Goal: Task Accomplishment & Management: Complete application form

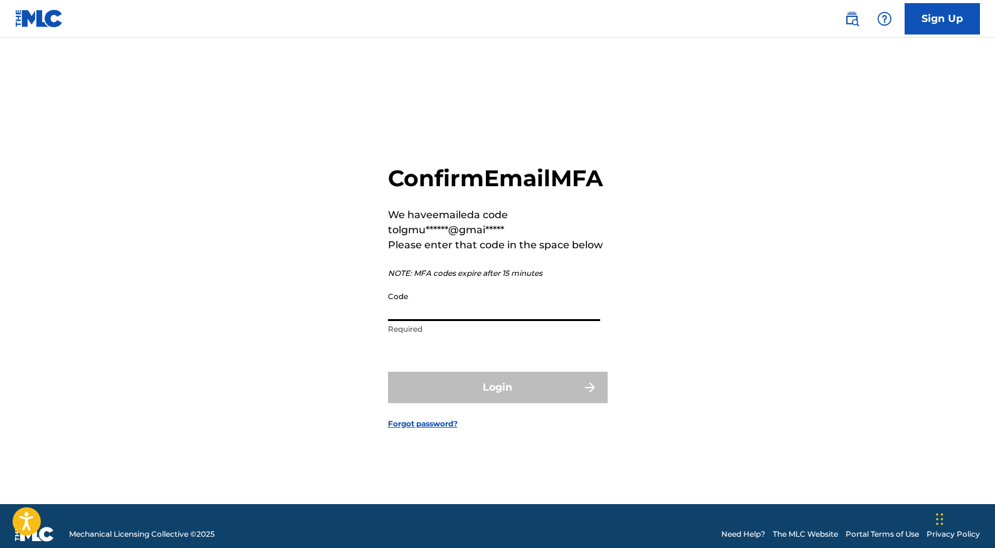
paste input "835894"
click at [563, 321] on input "835894" at bounding box center [494, 304] width 212 height 36
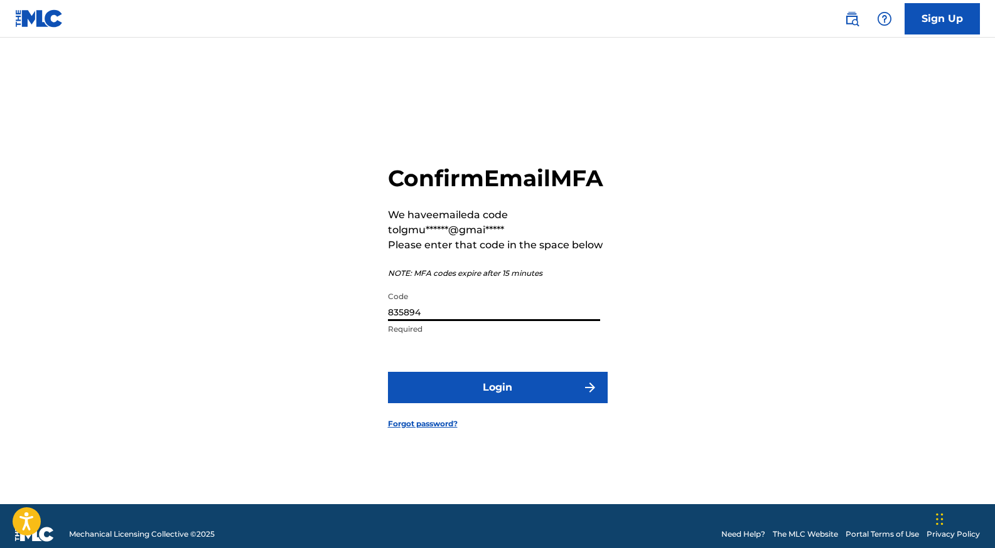
type input "835894"
click at [503, 404] on button "Login" at bounding box center [498, 387] width 220 height 31
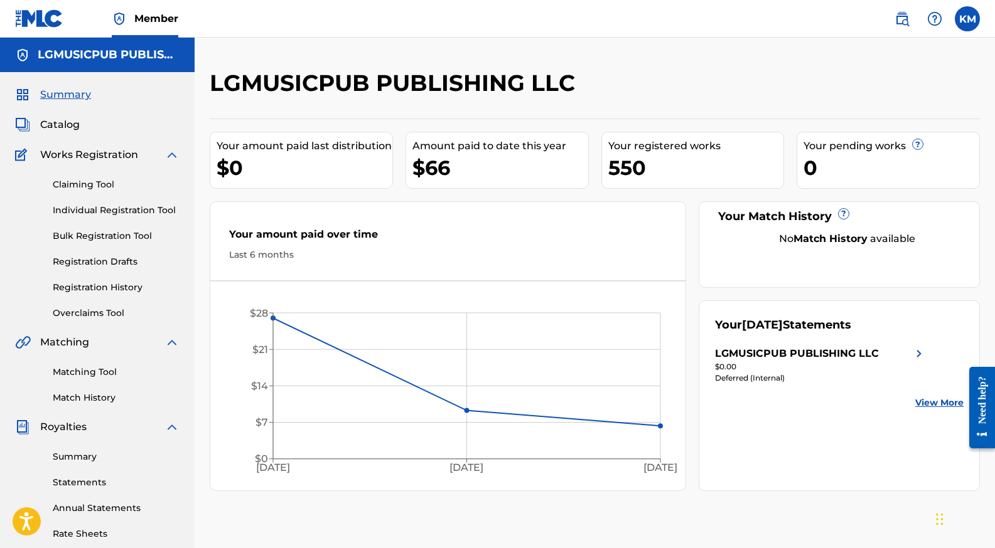
click at [100, 208] on link "Individual Registration Tool" at bounding box center [116, 210] width 127 height 13
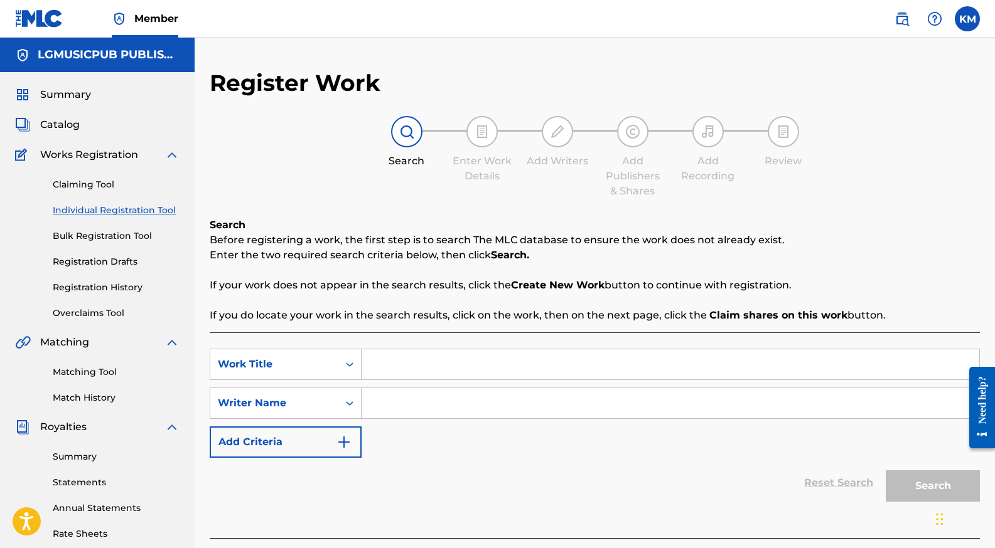
click at [423, 366] on input "Search Form" at bounding box center [670, 365] width 618 height 30
type input "beauty rest"
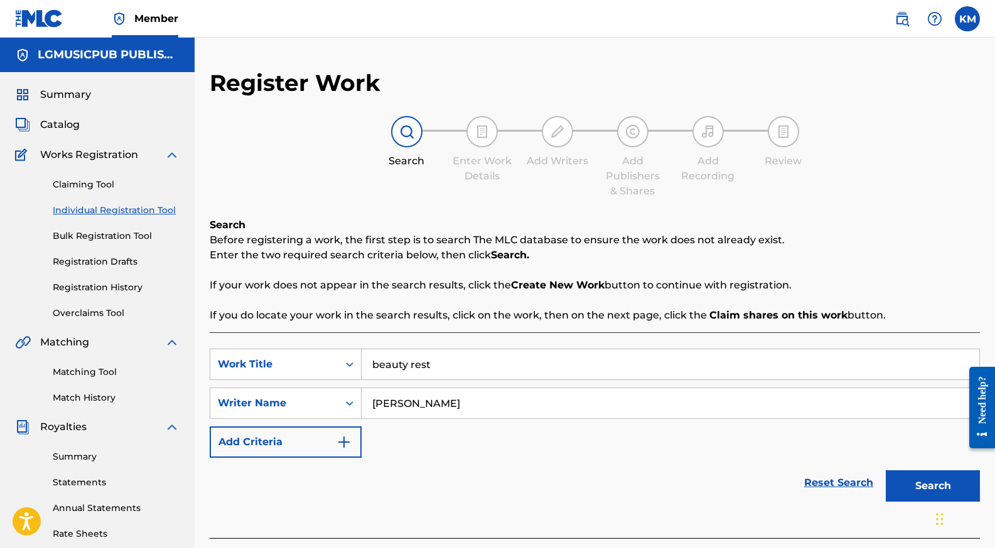
type input "[PERSON_NAME]"
click at [942, 483] on button "Search" at bounding box center [932, 486] width 94 height 31
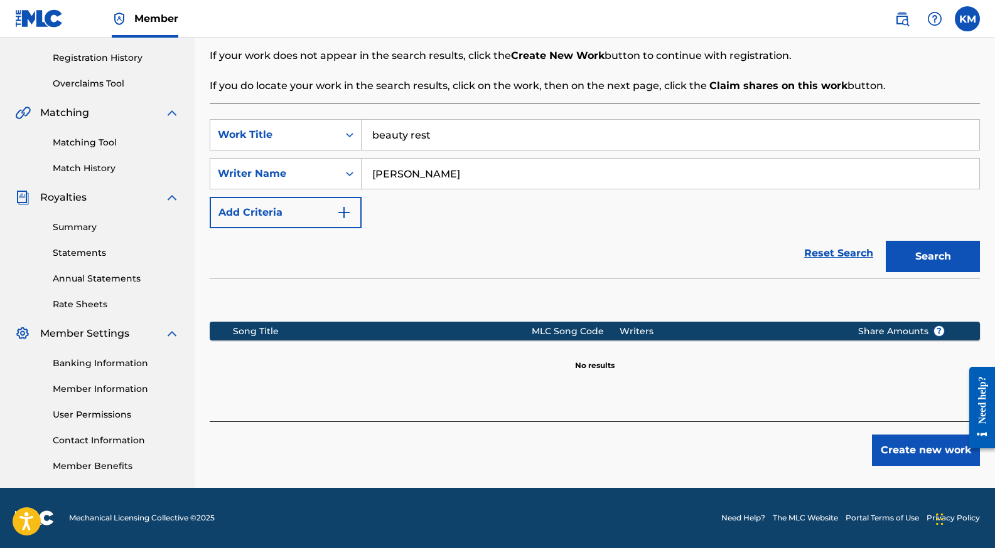
click at [906, 449] on button "Create new work" at bounding box center [926, 450] width 108 height 31
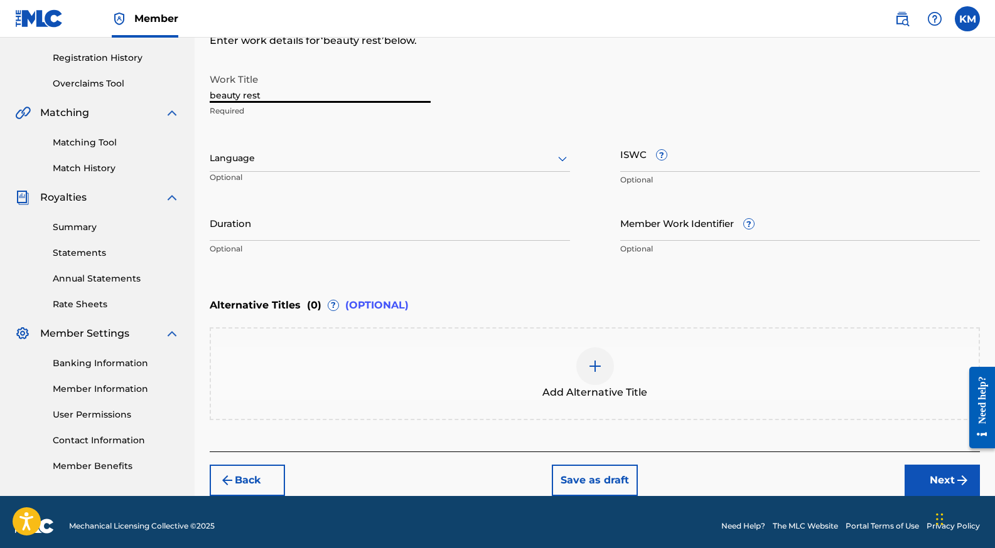
click at [309, 83] on input "beauty rest" at bounding box center [320, 85] width 221 height 36
type input "BEAUTY REST"
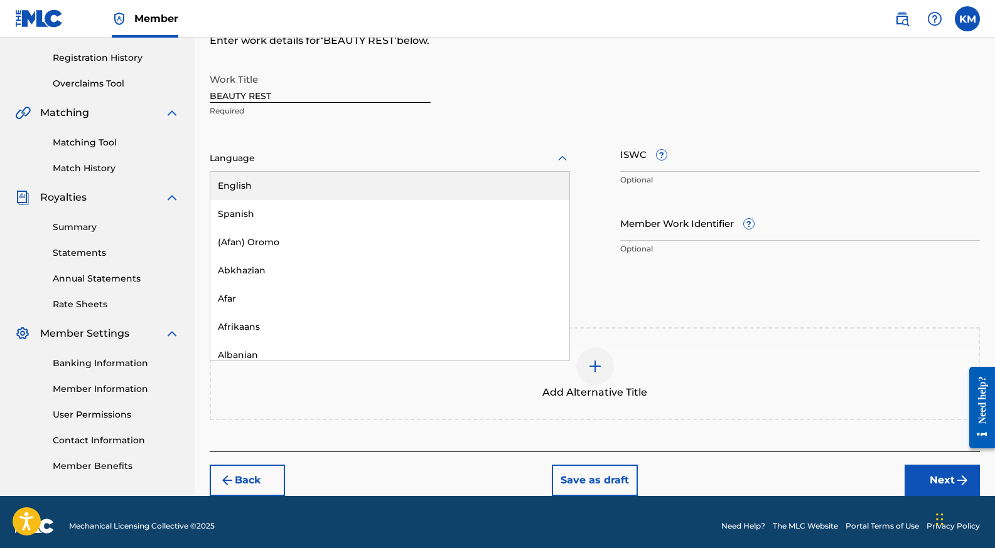
click at [345, 150] on div "Language" at bounding box center [390, 159] width 360 height 26
click at [337, 189] on div "English" at bounding box center [389, 186] width 359 height 28
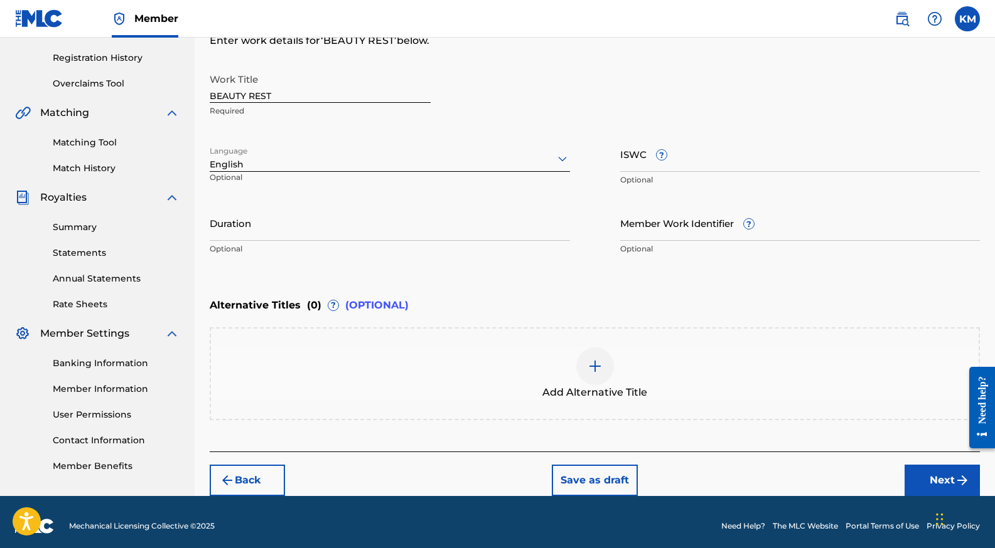
paste input "T3347252288"
click at [679, 163] on input "ISWC ?" at bounding box center [800, 154] width 360 height 36
type input "T3347252288"
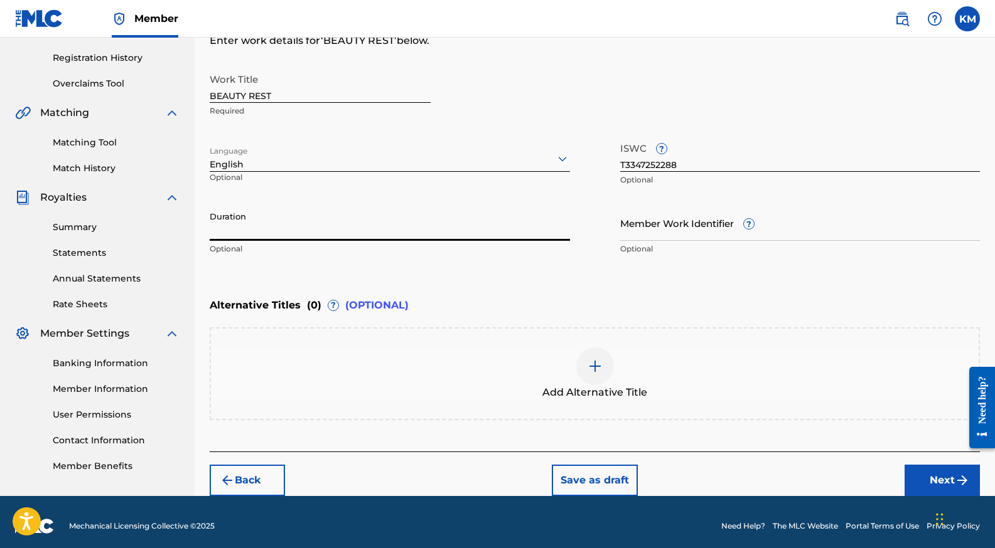
click at [291, 224] on input "Duration" at bounding box center [390, 223] width 360 height 36
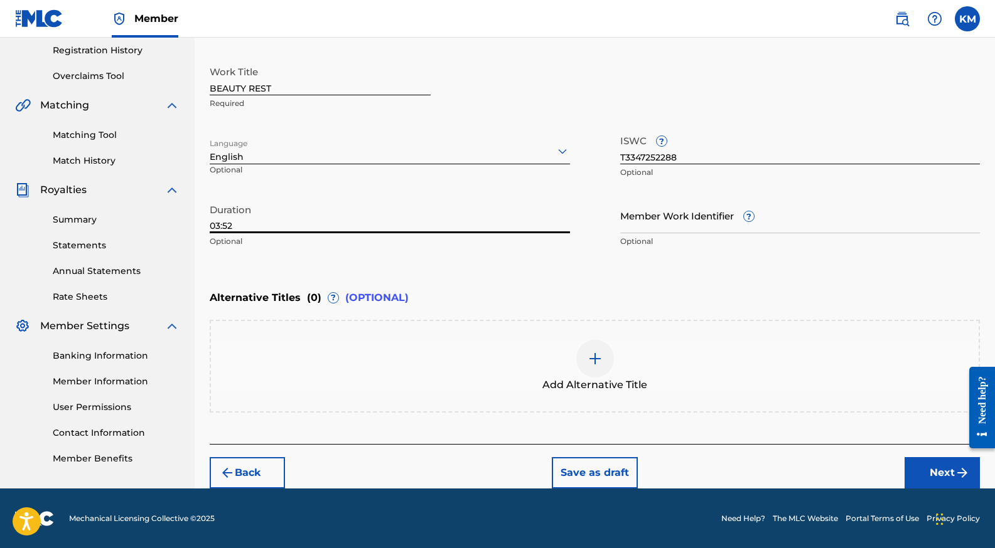
type input "03:52"
click at [941, 471] on button "Next" at bounding box center [941, 472] width 75 height 31
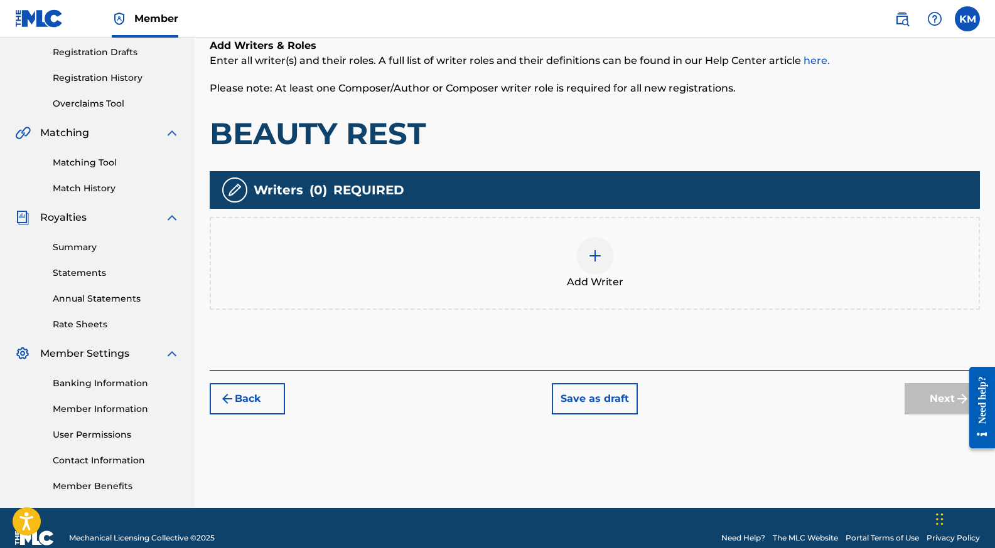
scroll to position [230, 0]
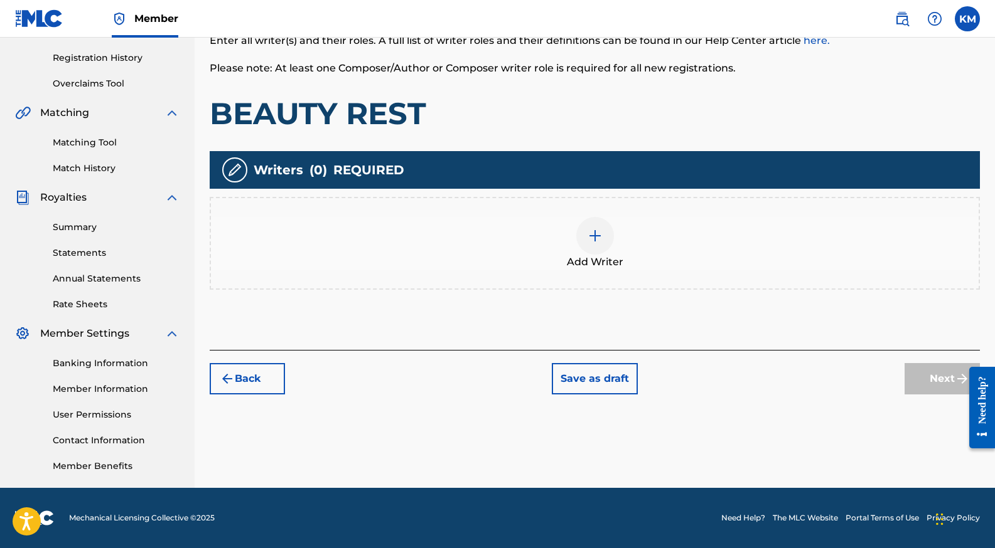
click at [592, 228] on img at bounding box center [594, 235] width 15 height 15
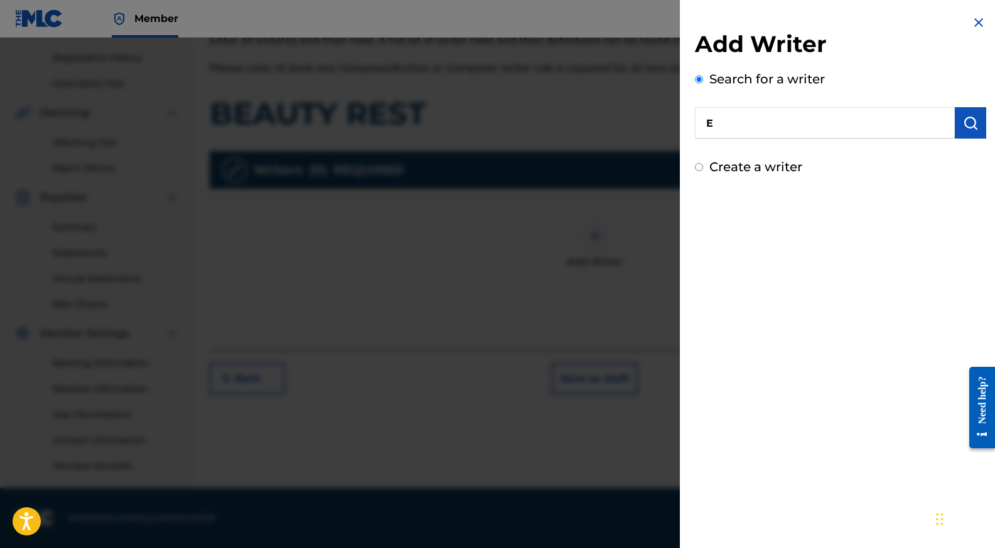
click at [751, 130] on input "E" at bounding box center [825, 122] width 260 height 31
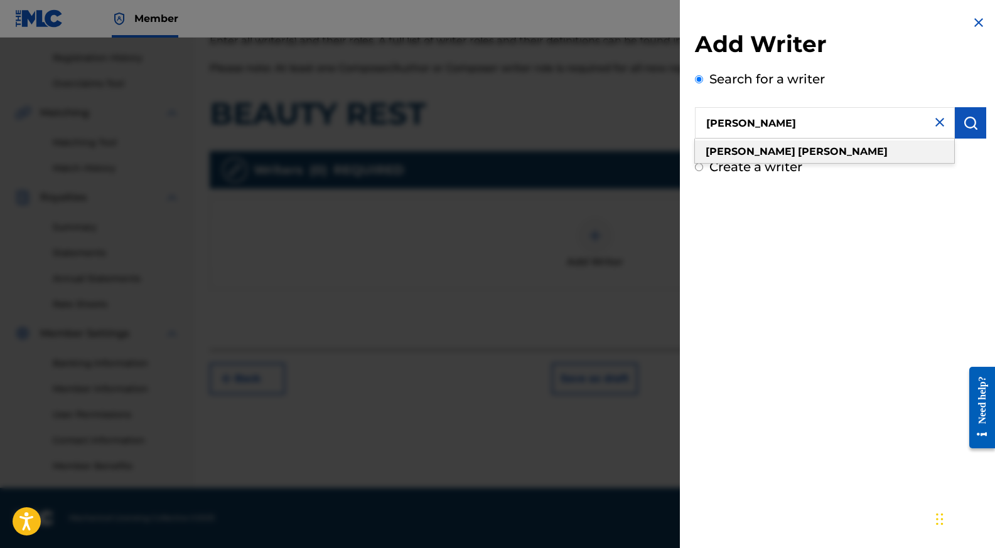
click at [798, 154] on strong "[PERSON_NAME]" at bounding box center [843, 152] width 90 height 12
type input "[PERSON_NAME]"
click at [966, 125] on img "submit" at bounding box center [970, 122] width 15 height 15
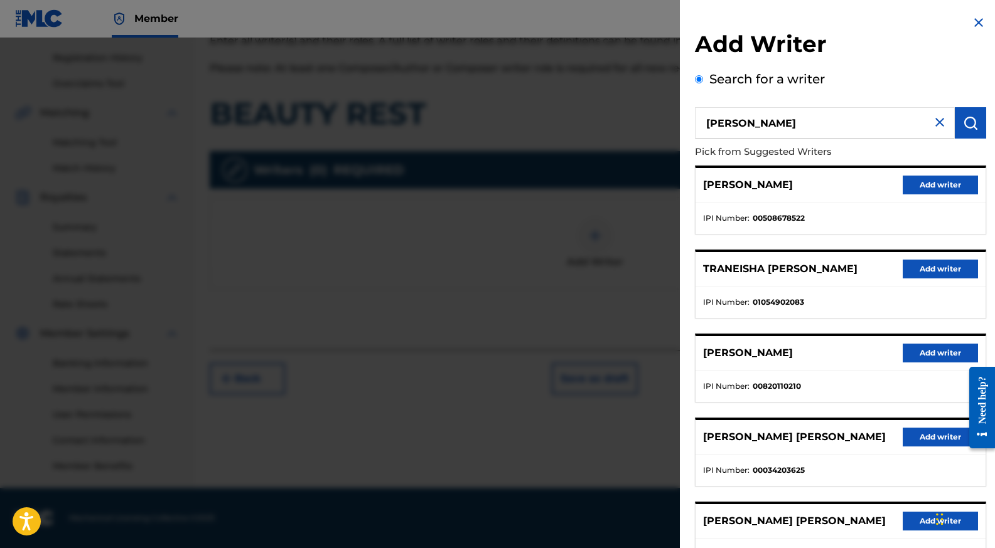
scroll to position [102, 0]
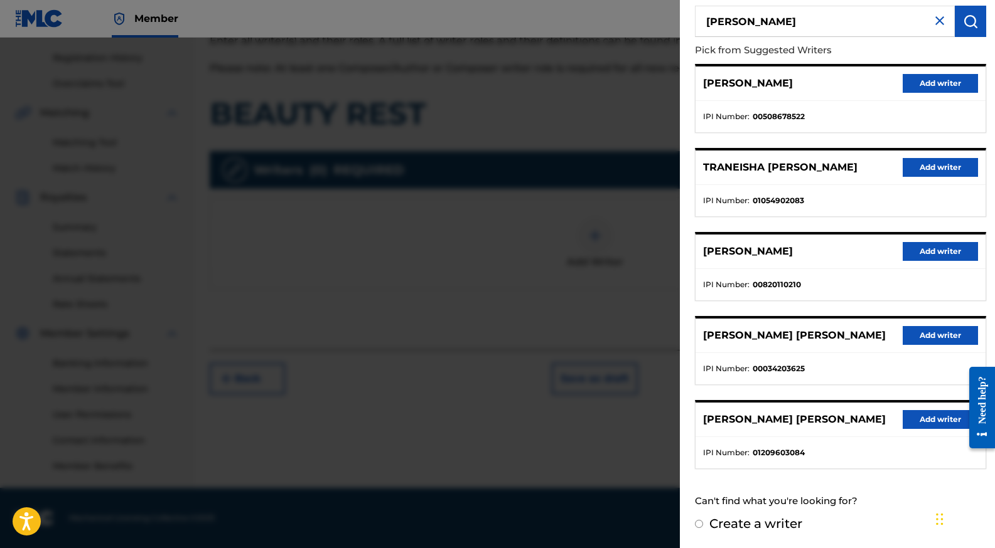
click at [944, 255] on button "Add writer" at bounding box center [939, 251] width 75 height 19
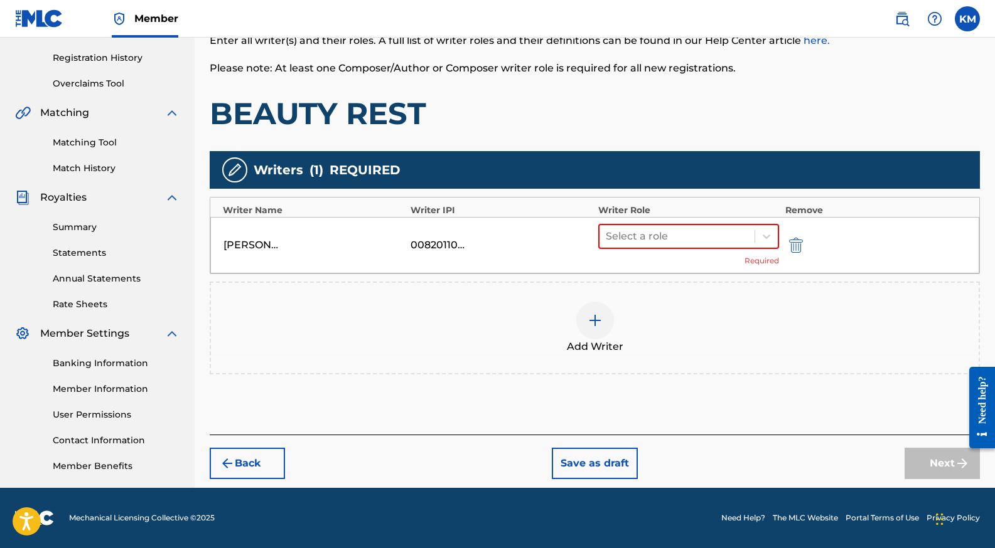
click at [590, 329] on div at bounding box center [595, 321] width 38 height 38
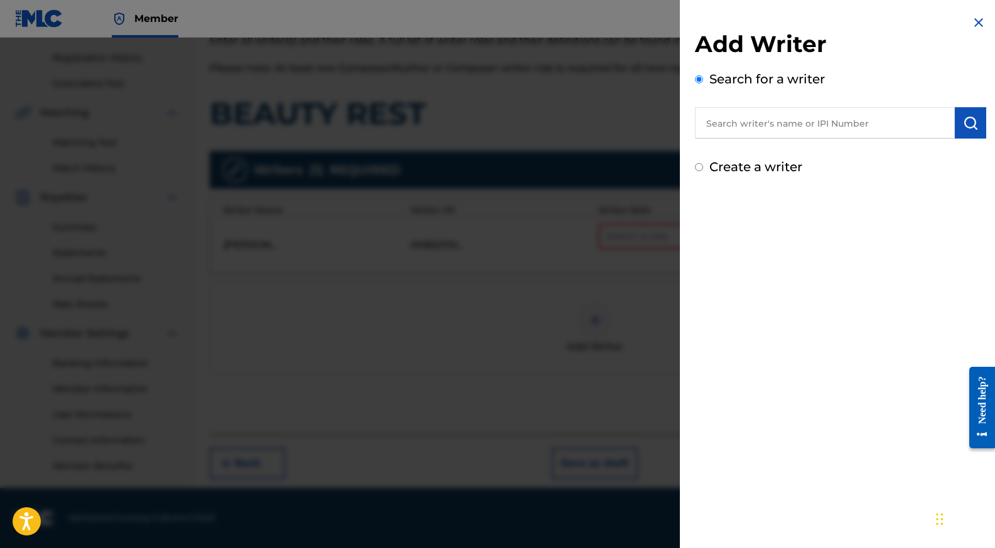
click at [752, 126] on input "text" at bounding box center [825, 122] width 260 height 31
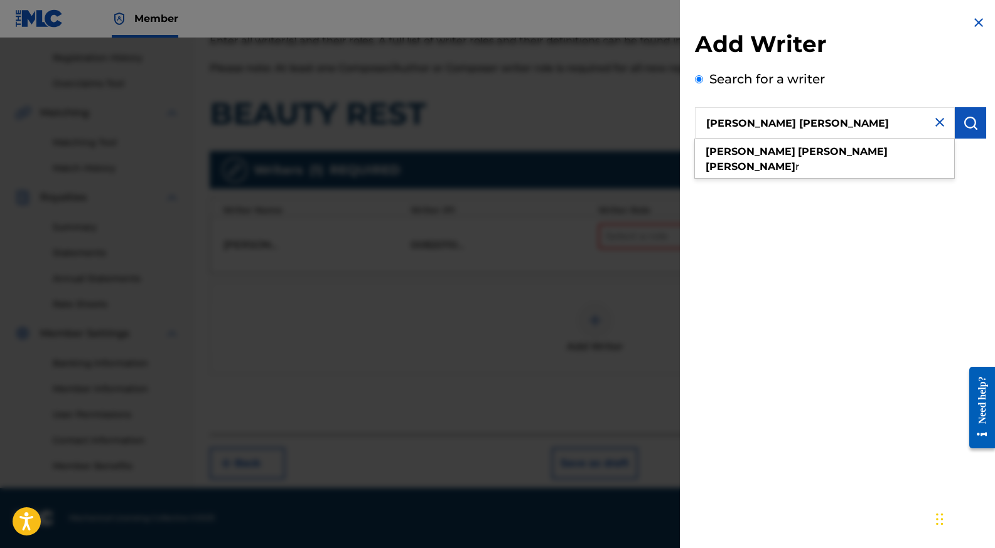
type input "[PERSON_NAME] [PERSON_NAME]"
click at [966, 129] on img "submit" at bounding box center [970, 122] width 15 height 15
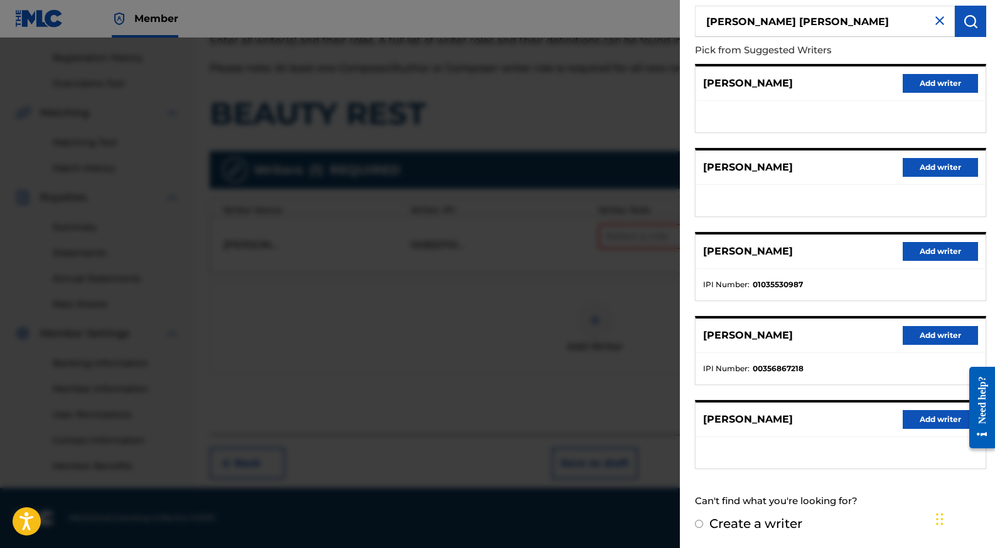
click at [757, 528] on label "Create a writer" at bounding box center [755, 523] width 93 height 15
radio input "true"
click at [703, 528] on input "Create a writer" at bounding box center [699, 524] width 8 height 8
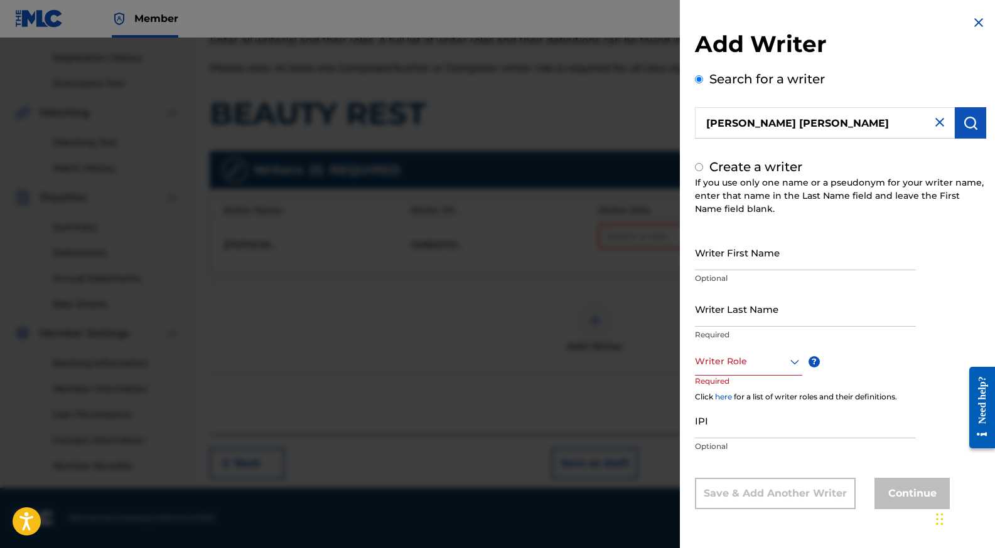
radio input "false"
radio input "true"
click at [798, 262] on input "Writer First Name" at bounding box center [805, 253] width 221 height 36
type input "[PERSON_NAME]"
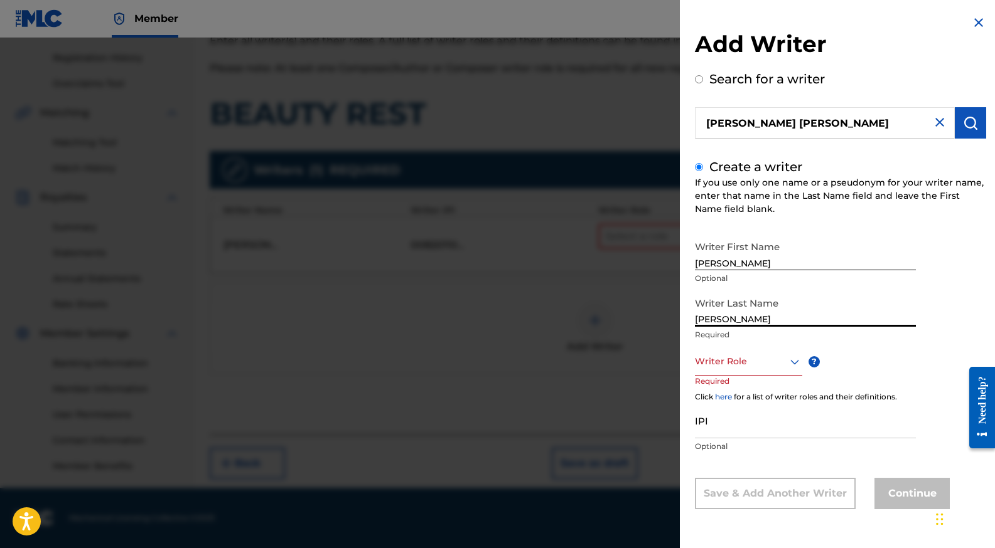
type input "[PERSON_NAME]"
click at [742, 436] on input "IPI" at bounding box center [805, 421] width 221 height 36
paste input "716952620"
type input "716952620"
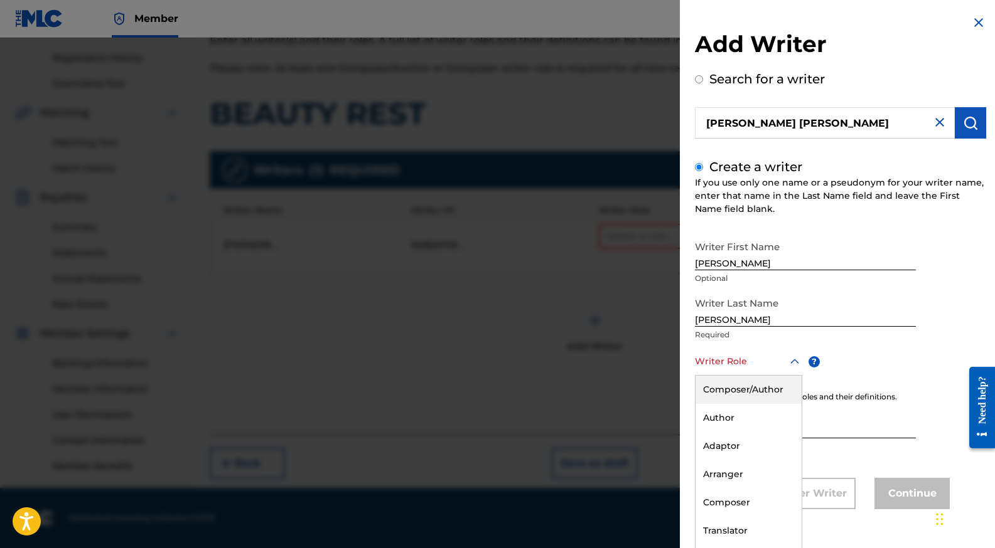
scroll to position [1, 0]
click at [734, 359] on div at bounding box center [748, 361] width 107 height 16
click at [726, 508] on div "Composer" at bounding box center [748, 502] width 106 height 28
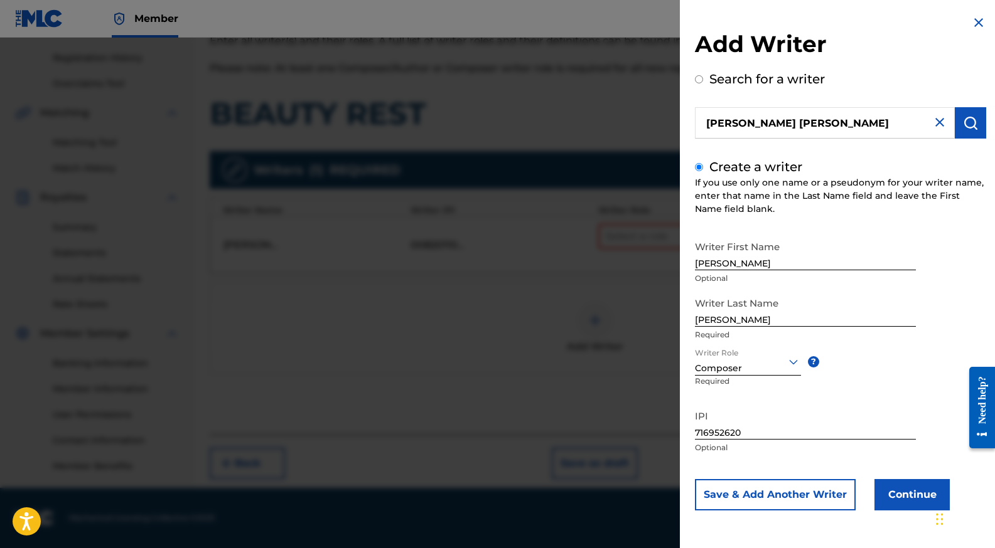
scroll to position [0, 0]
click at [904, 491] on button "Continue" at bounding box center [911, 494] width 75 height 31
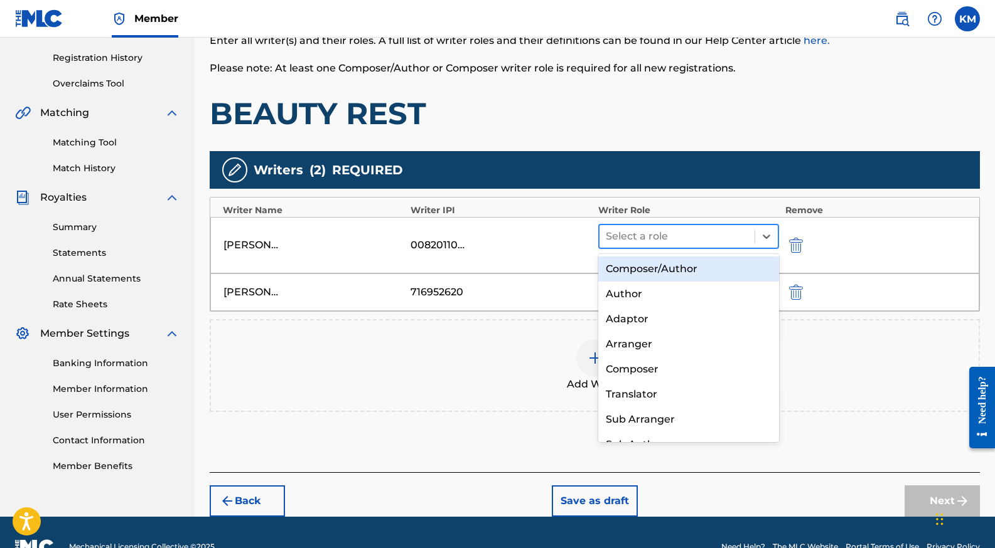
click at [677, 226] on div "Select a role" at bounding box center [676, 236] width 155 height 23
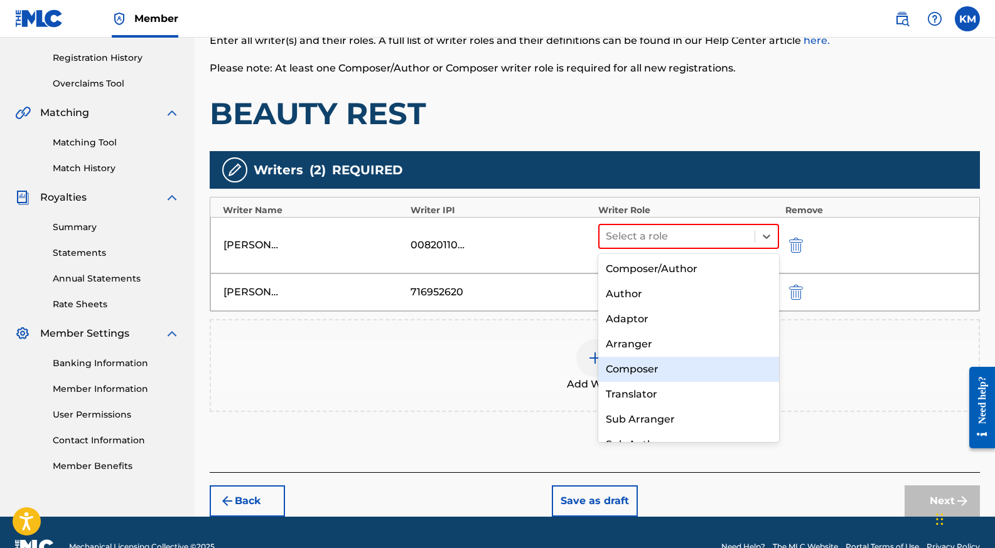
click at [648, 373] on div "Composer" at bounding box center [688, 369] width 181 height 25
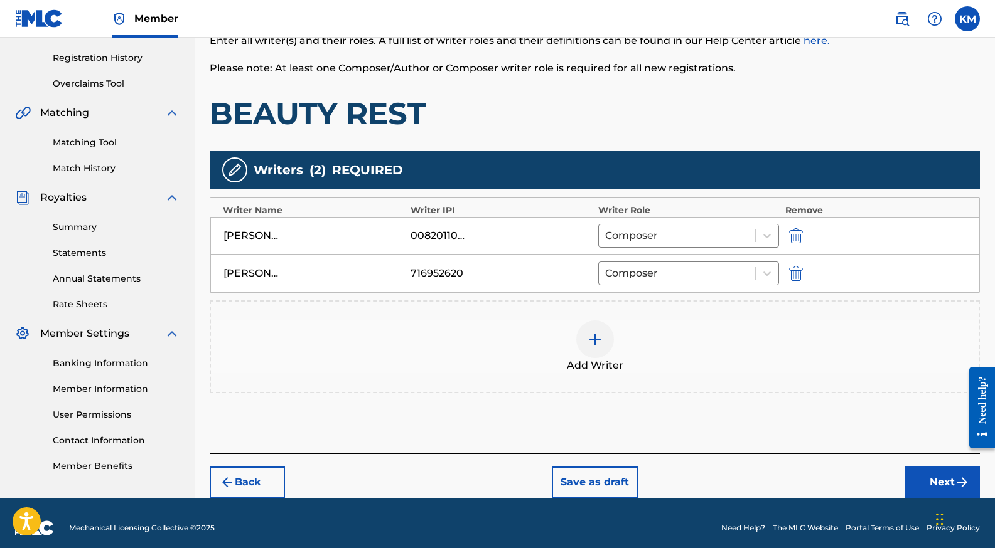
click at [601, 341] on img at bounding box center [594, 339] width 15 height 15
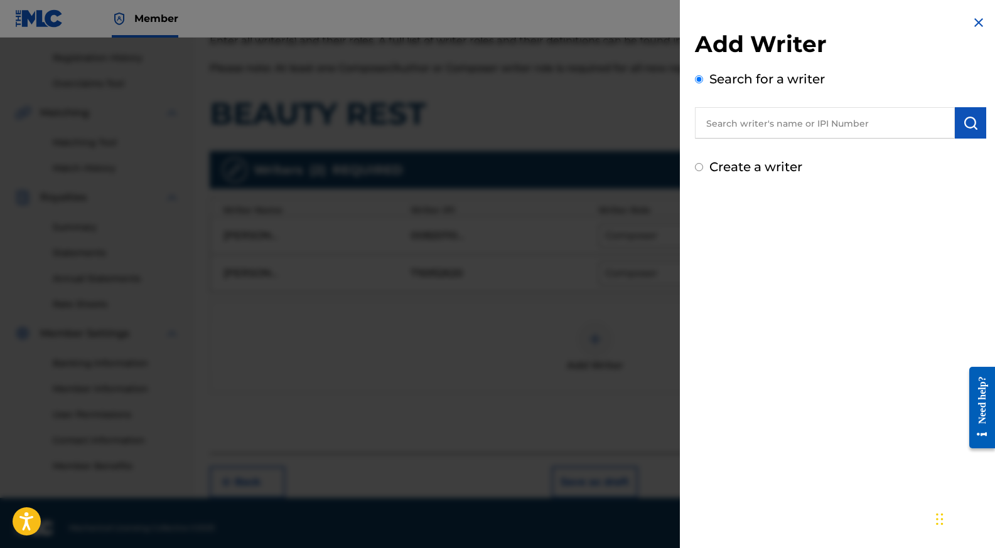
click at [734, 168] on label "Create a writer" at bounding box center [755, 166] width 93 height 15
radio input "true"
click at [703, 168] on input "Create a writer" at bounding box center [699, 167] width 8 height 8
radio input "false"
radio input "true"
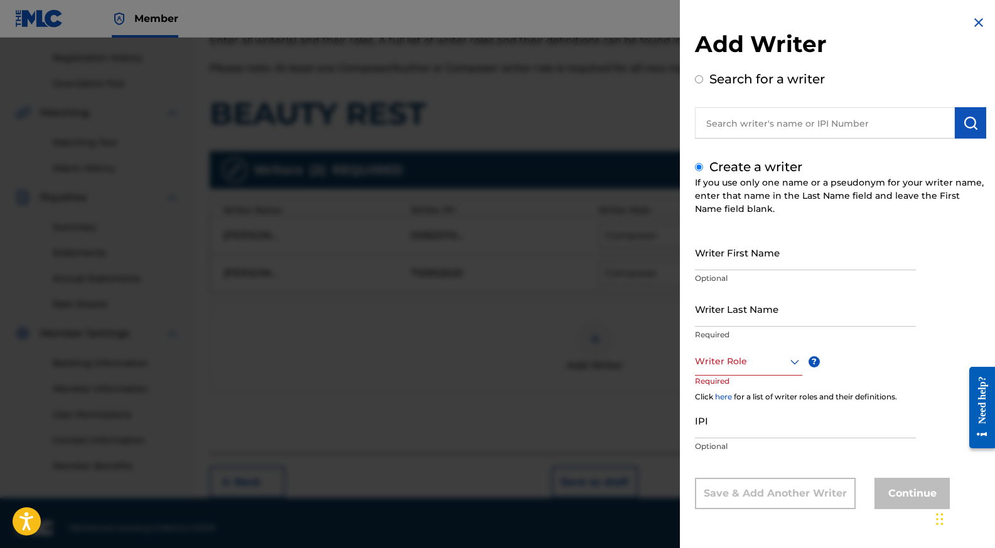
click at [740, 252] on input "Writer First Name" at bounding box center [805, 253] width 221 height 36
click at [786, 130] on input "text" at bounding box center [825, 122] width 260 height 31
radio input "true"
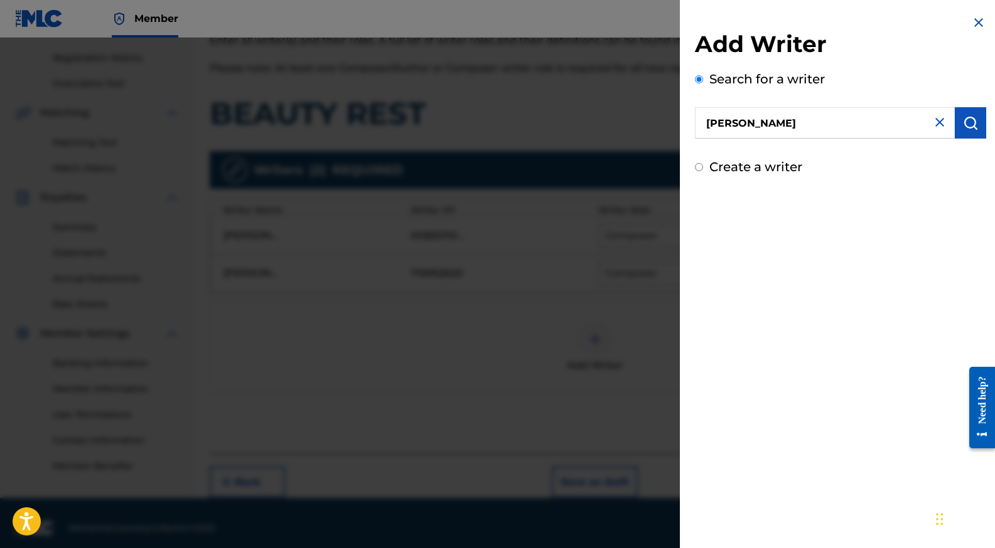
type input "[PERSON_NAME]"
click at [963, 122] on img "submit" at bounding box center [970, 122] width 15 height 15
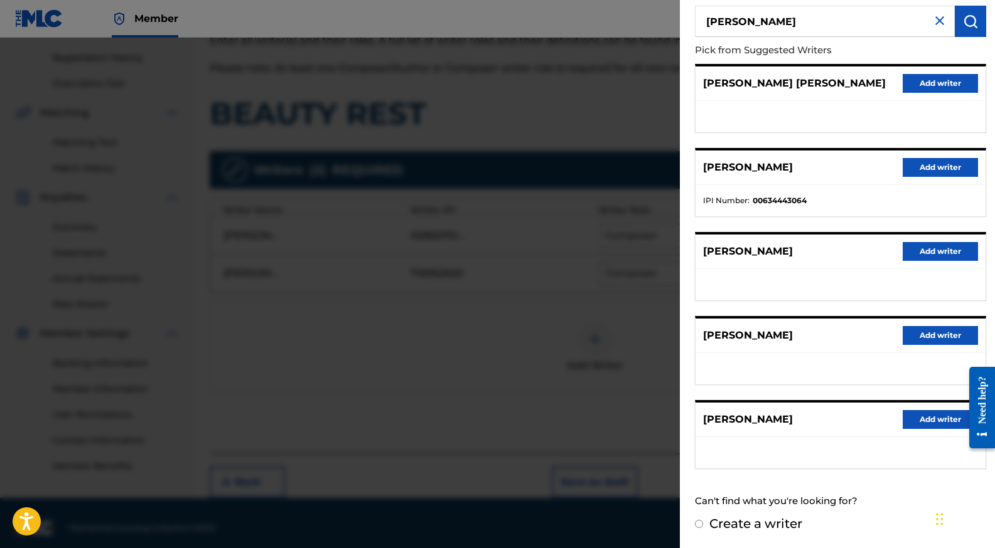
scroll to position [240, 0]
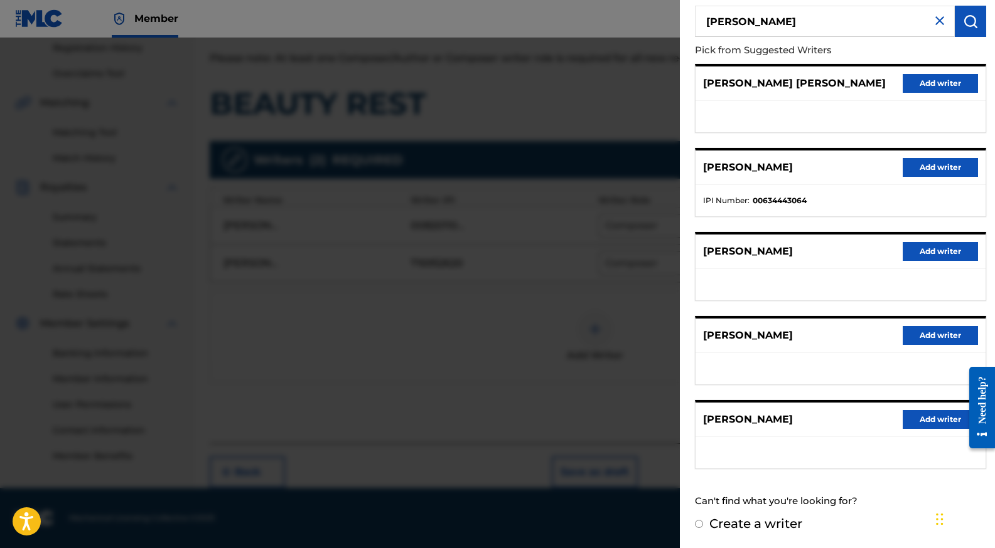
click at [699, 530] on div "Create a writer" at bounding box center [840, 524] width 291 height 19
click at [698, 528] on input "Create a writer" at bounding box center [699, 524] width 8 height 8
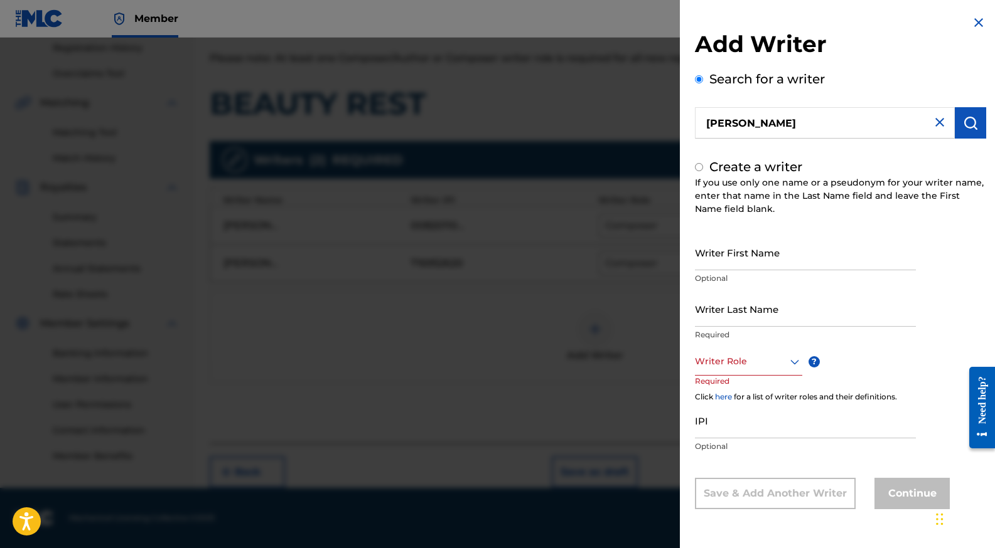
radio input "false"
radio input "true"
click at [764, 257] on input "Writer First Name" at bounding box center [805, 253] width 221 height 36
type input "NYASIA"
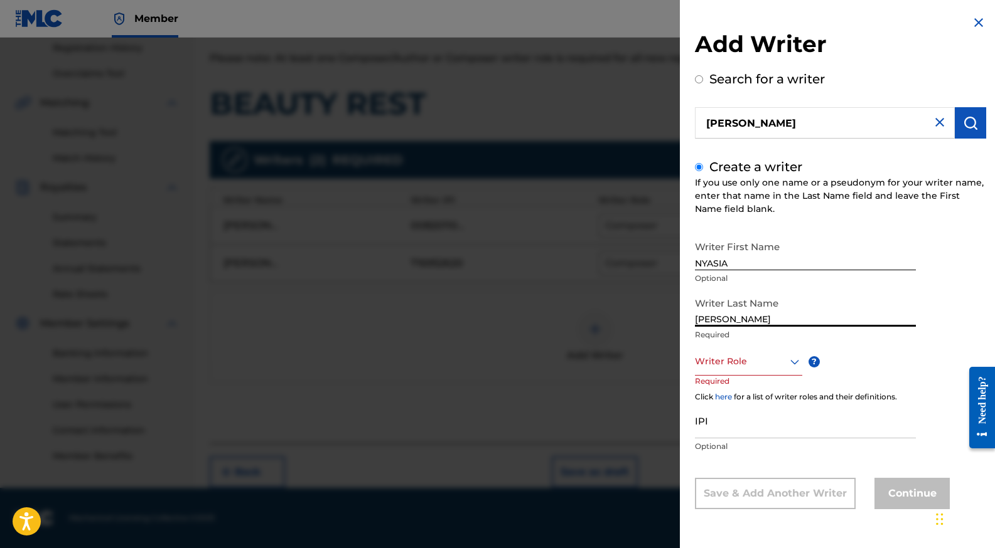
type input "[PERSON_NAME]"
paste input "1173821753"
click at [722, 431] on input "1173821753" at bounding box center [805, 421] width 221 height 36
type input "1173821753"
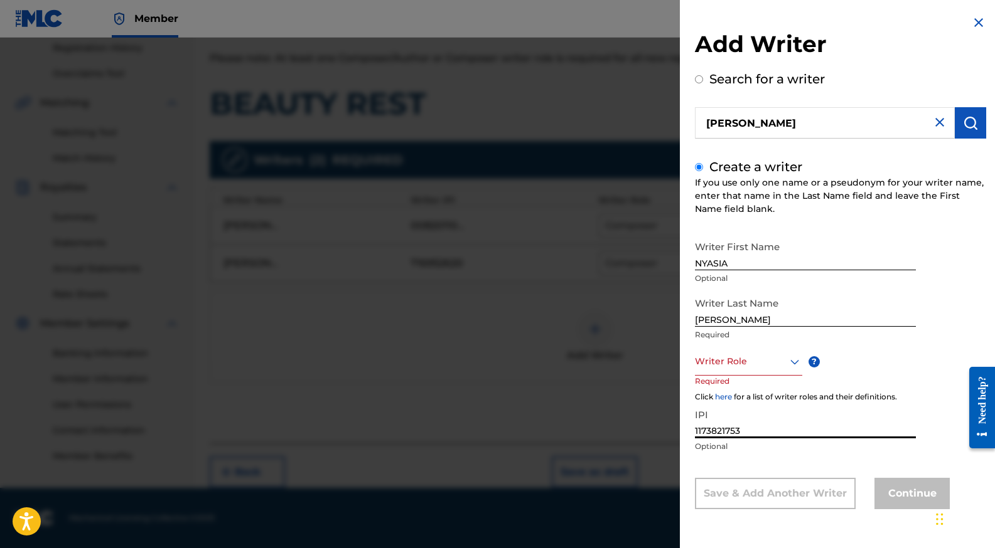
click at [758, 373] on div "Writer Role" at bounding box center [748, 362] width 107 height 28
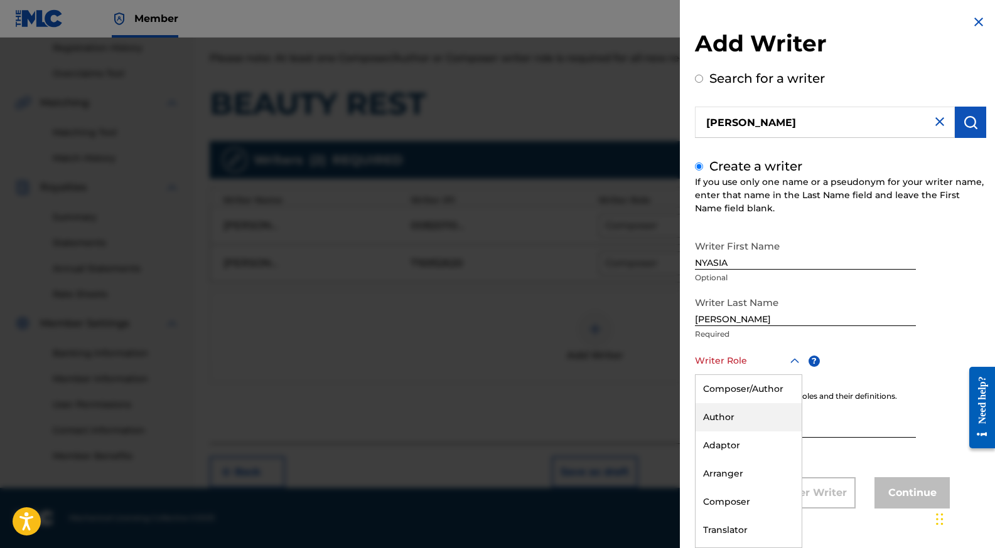
click at [752, 412] on div "Author" at bounding box center [748, 418] width 106 height 28
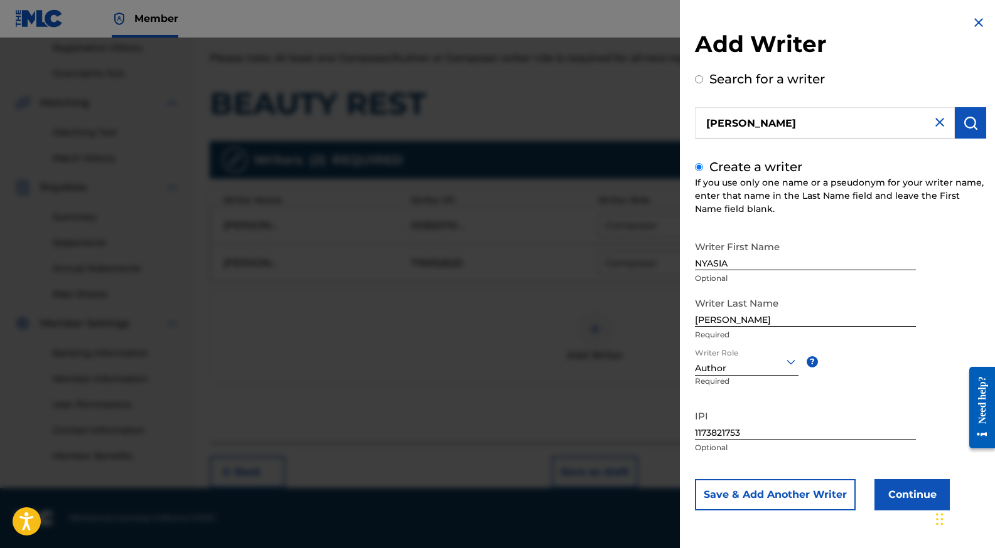
scroll to position [0, 0]
click at [917, 498] on button "Continue" at bounding box center [911, 494] width 75 height 31
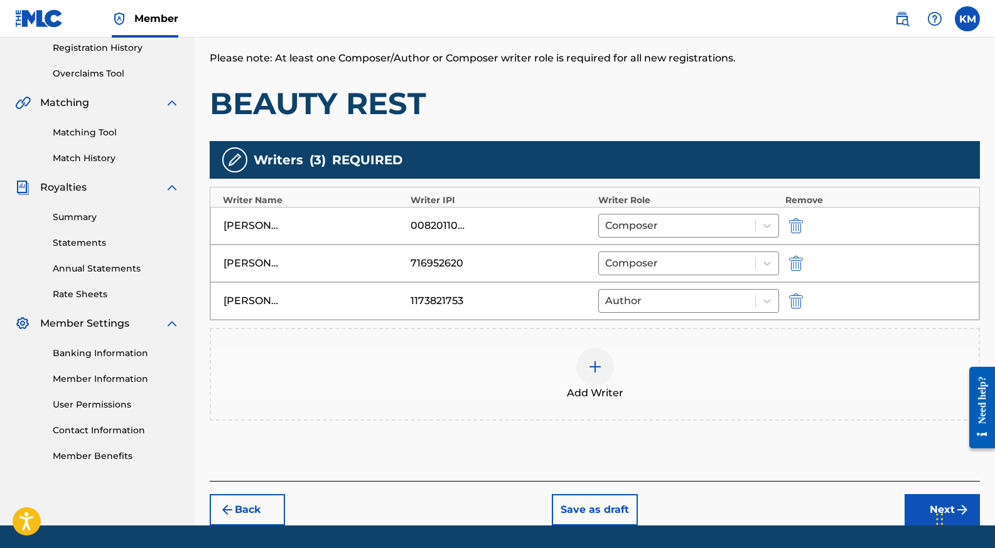
click at [916, 505] on button "Next" at bounding box center [941, 510] width 75 height 31
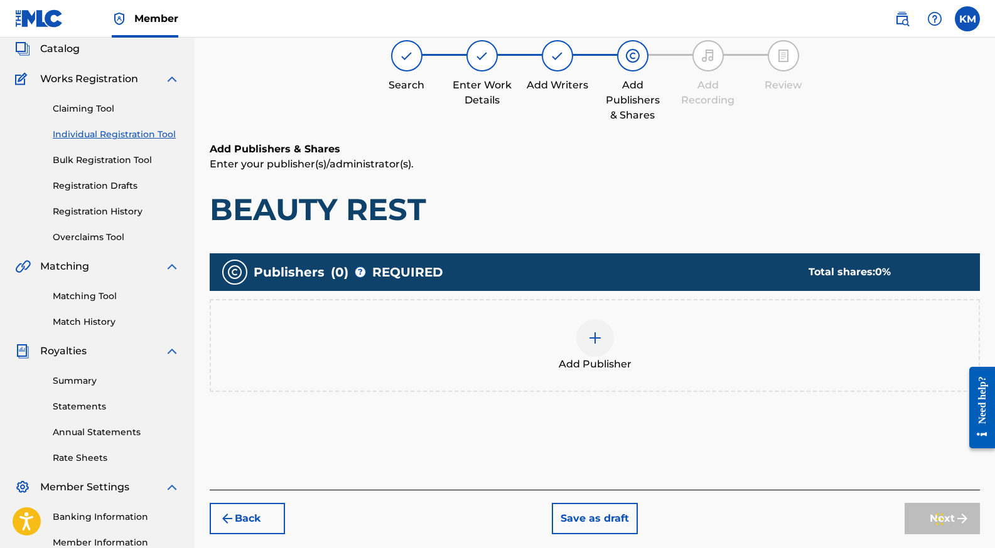
scroll to position [56, 0]
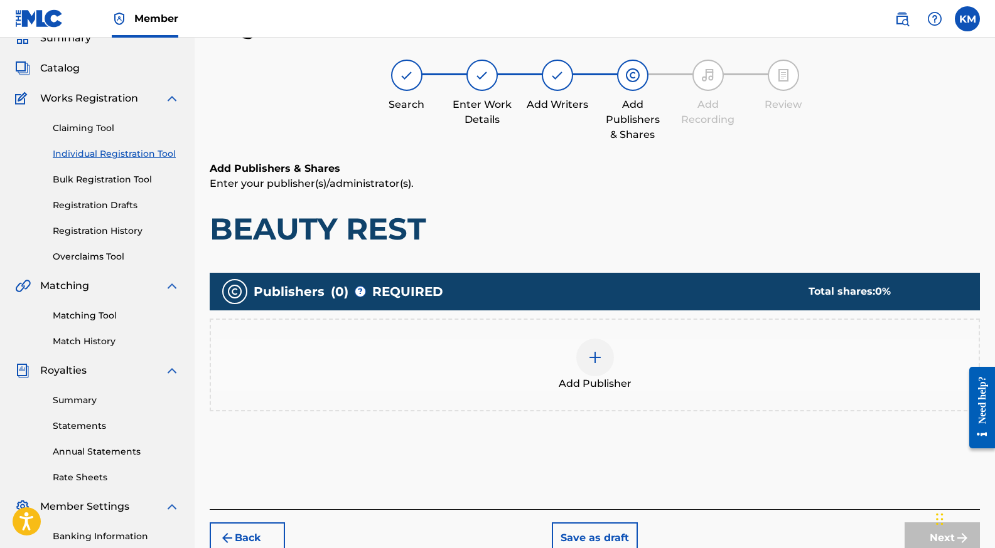
click at [589, 346] on div at bounding box center [595, 358] width 38 height 38
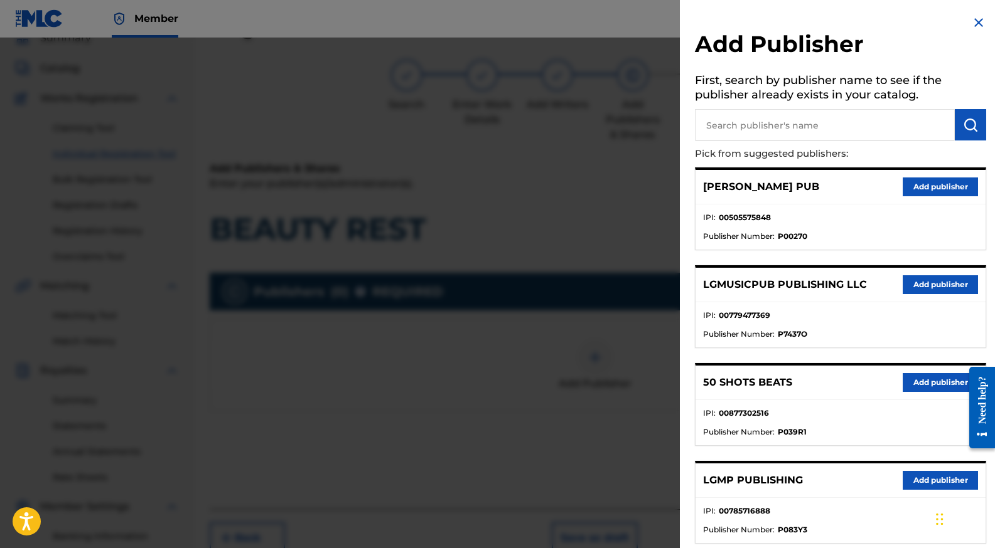
click at [789, 124] on input "text" at bounding box center [825, 124] width 260 height 31
type input "P"
type input "OBVIOUSLY EXCLUSIVE"
click at [963, 123] on img "submit" at bounding box center [970, 124] width 15 height 15
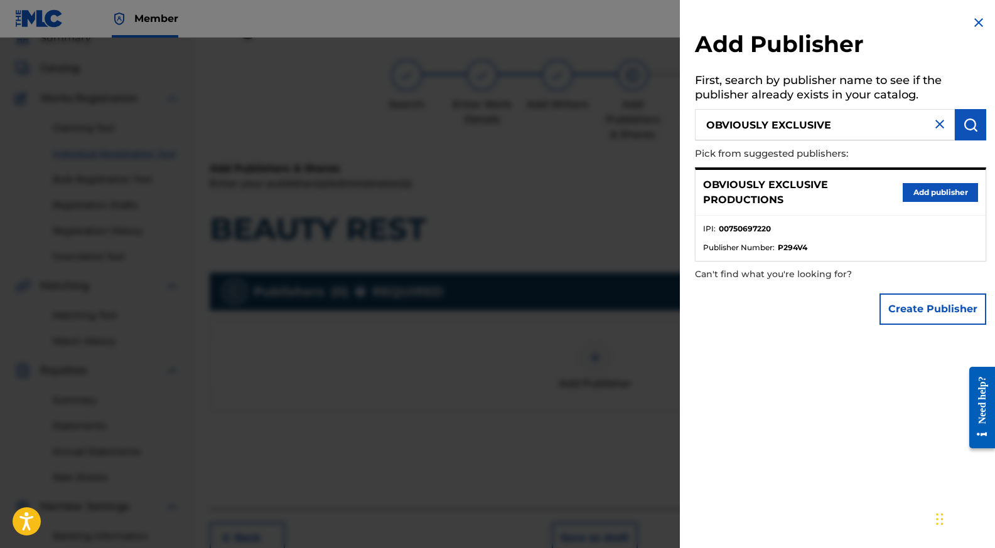
click at [929, 195] on button "Add publisher" at bounding box center [939, 192] width 75 height 19
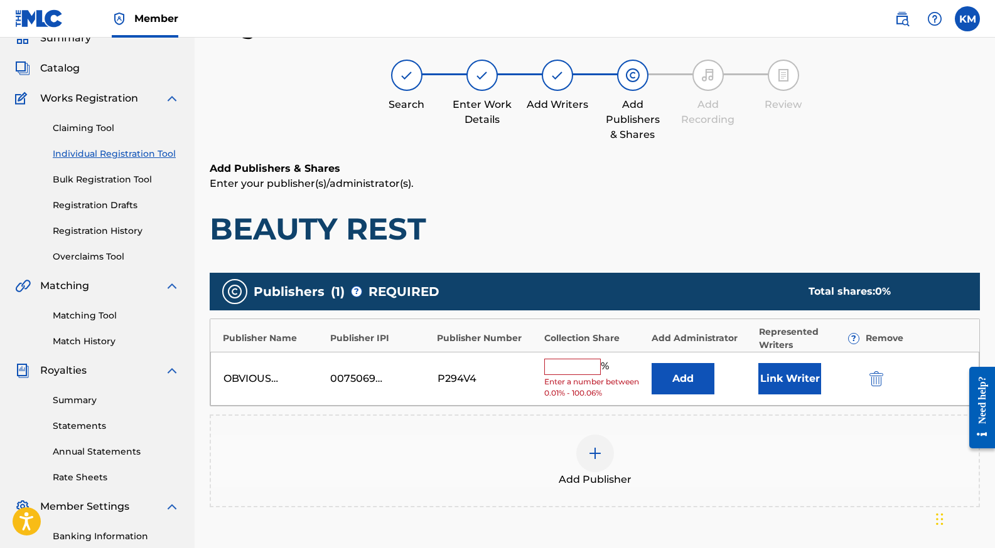
click at [570, 368] on input "text" at bounding box center [572, 367] width 56 height 16
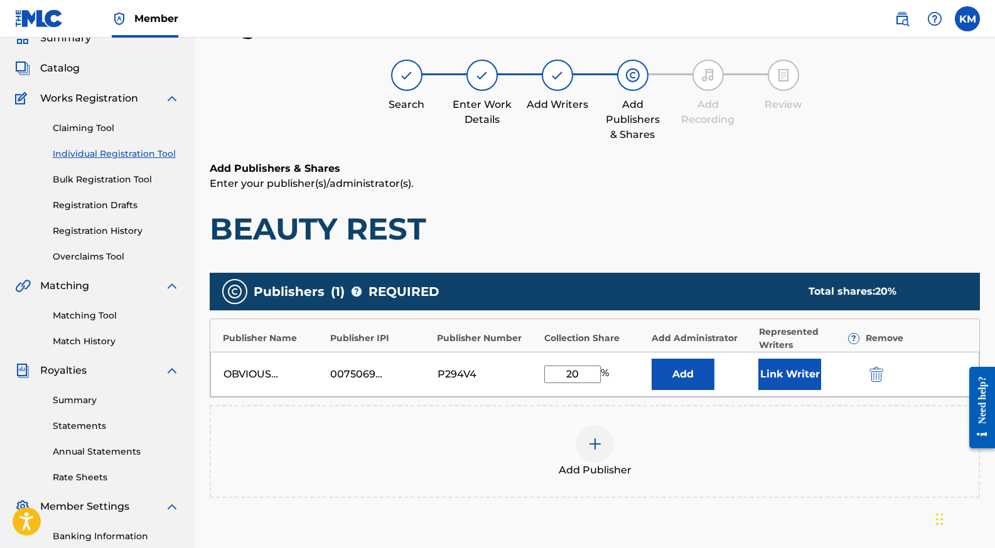
type input "20"
click at [795, 375] on button "Link Writer" at bounding box center [789, 374] width 63 height 31
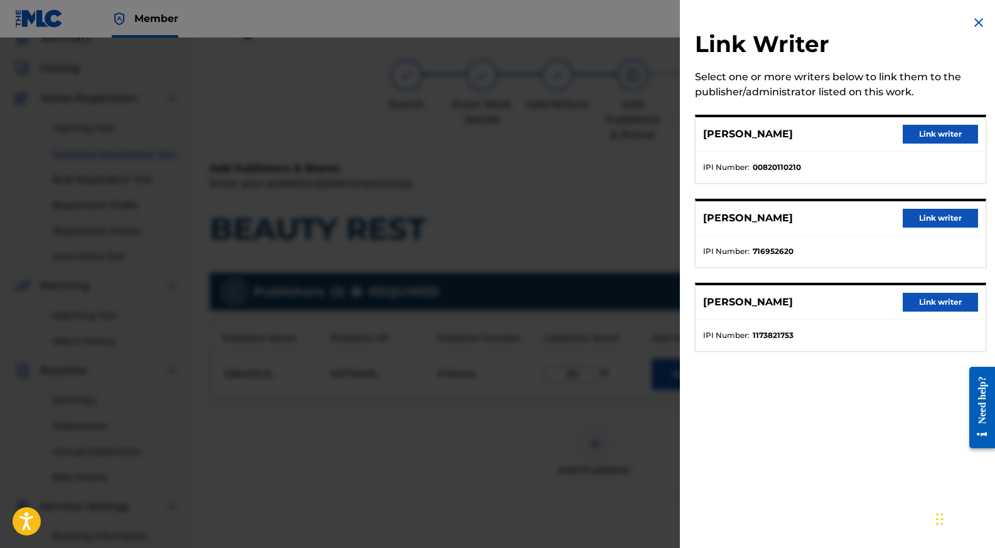
click at [936, 134] on button "Link writer" at bounding box center [939, 134] width 75 height 19
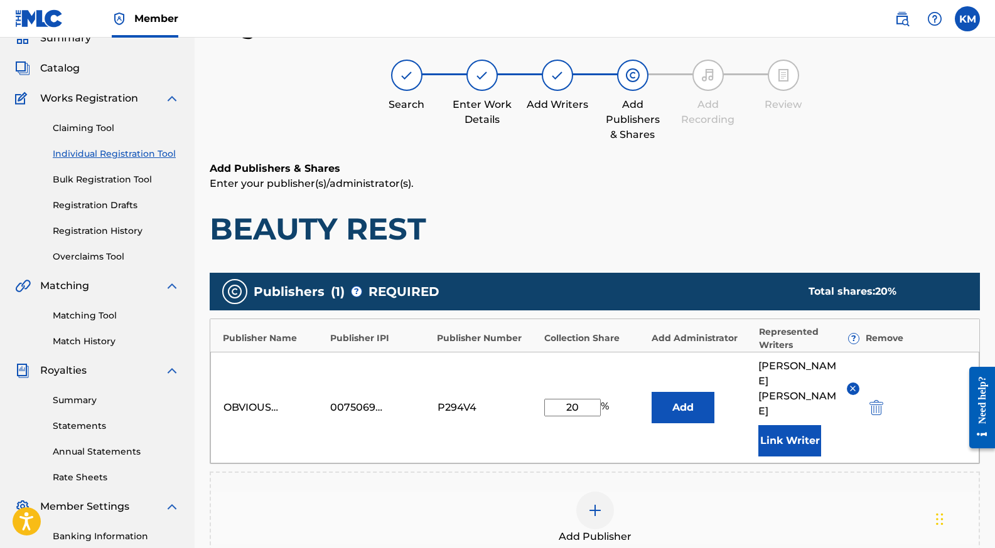
click at [688, 394] on button "Add" at bounding box center [682, 407] width 63 height 31
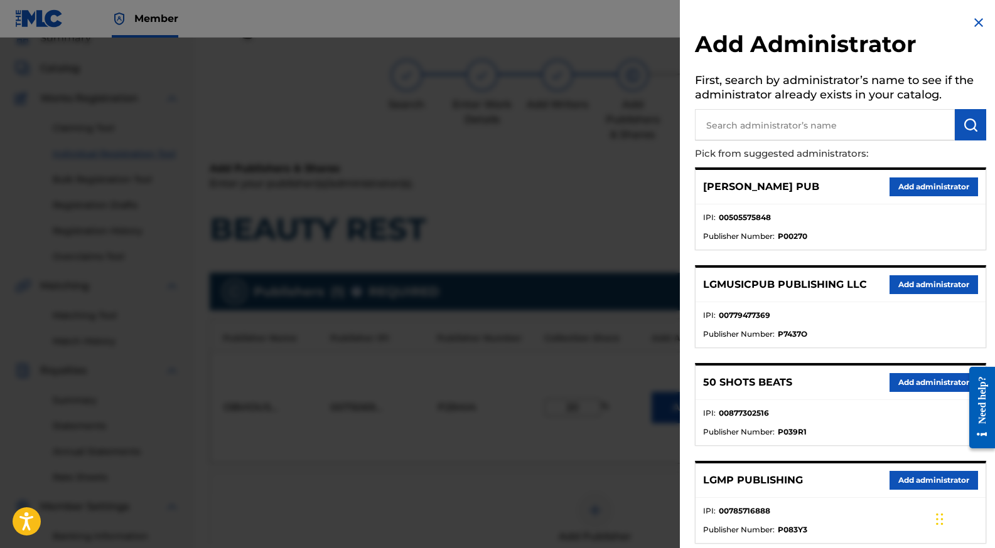
click at [908, 278] on button "Add administrator" at bounding box center [933, 284] width 88 height 19
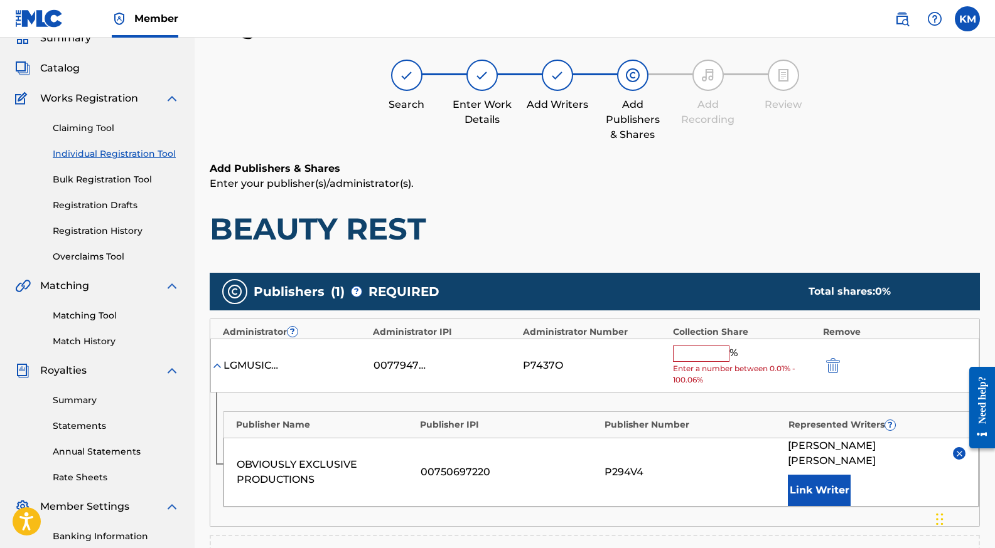
click at [705, 354] on input "text" at bounding box center [701, 354] width 56 height 16
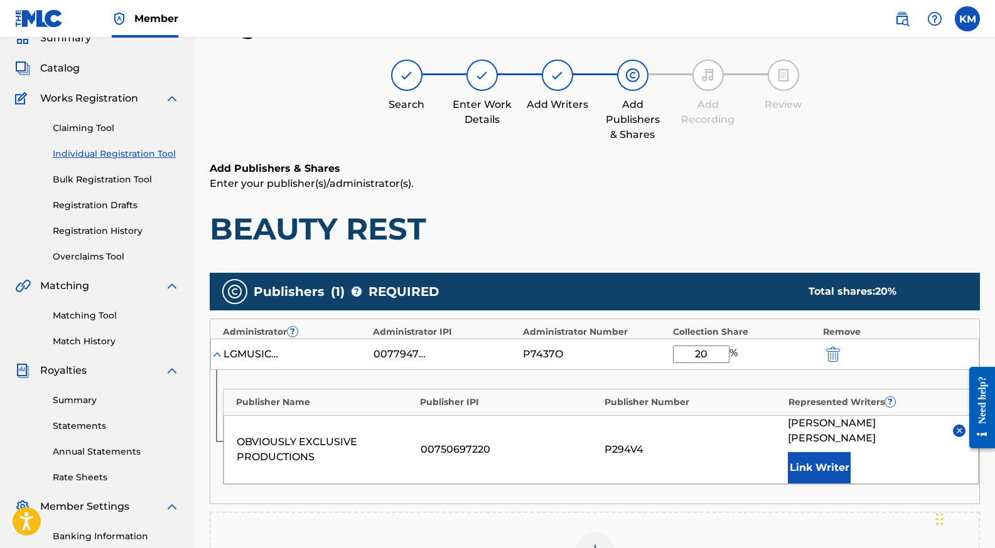
type input "20"
click at [596, 543] on img at bounding box center [594, 550] width 15 height 15
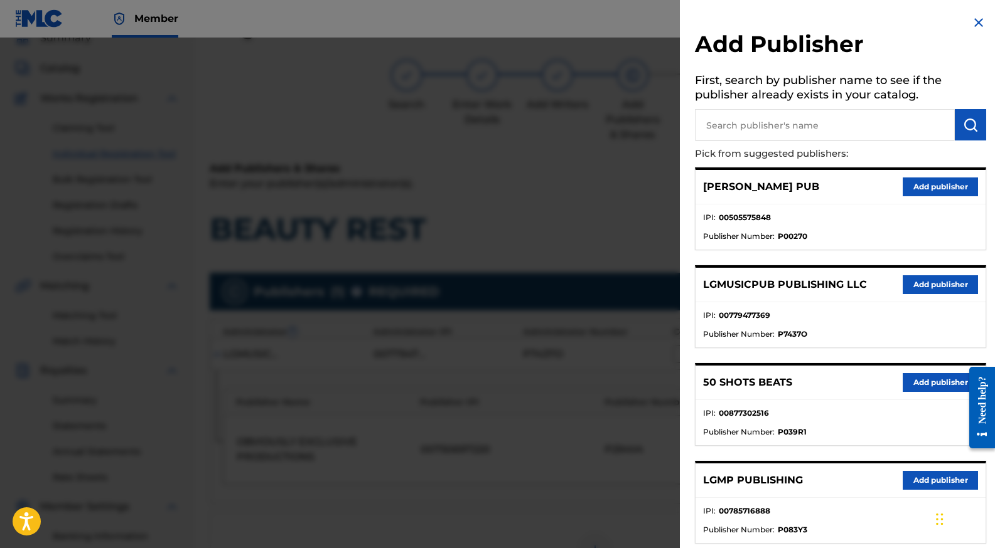
click at [781, 126] on input "text" at bounding box center [825, 124] width 260 height 31
type input "O"
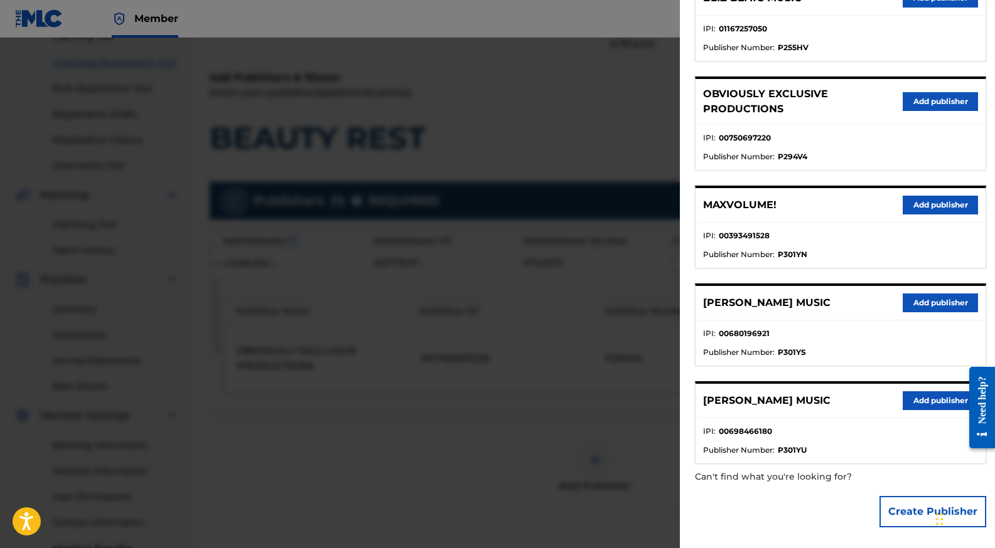
scroll to position [148, 0]
click at [904, 504] on button "Create Publisher" at bounding box center [932, 511] width 107 height 31
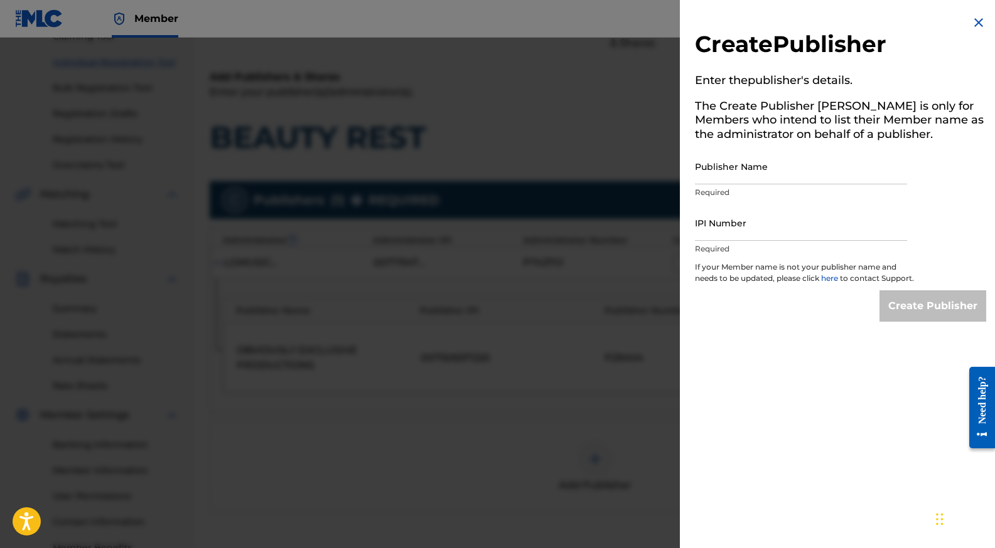
scroll to position [0, 0]
click at [741, 169] on input "O" at bounding box center [801, 167] width 212 height 36
type input "OBVIOUSLY EXCLUSIVE PRODUCTIONS MUSIC GROUP"
click at [738, 233] on input "IPI Number" at bounding box center [801, 223] width 212 height 36
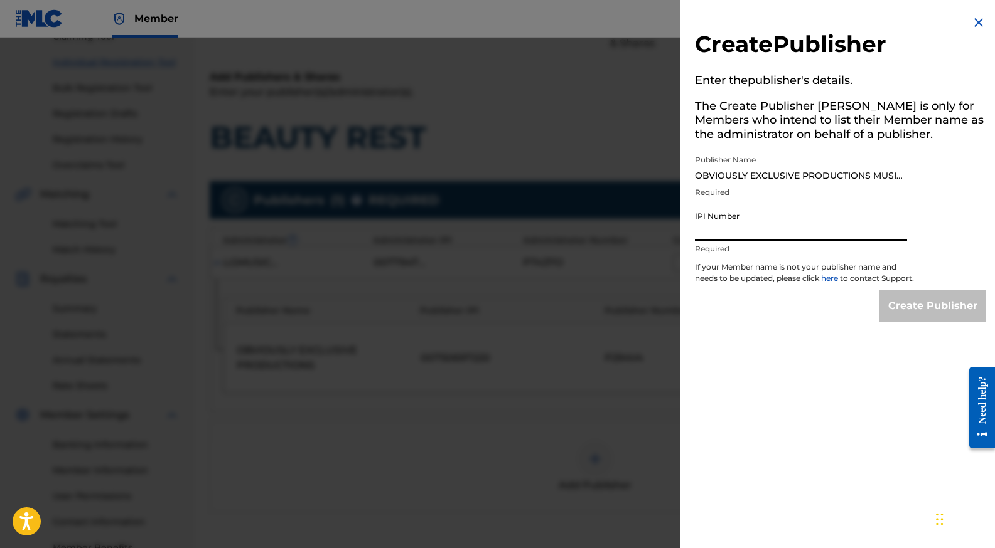
click at [741, 236] on input "IPI Number" at bounding box center [801, 223] width 212 height 36
paste input
type input "1194063849"
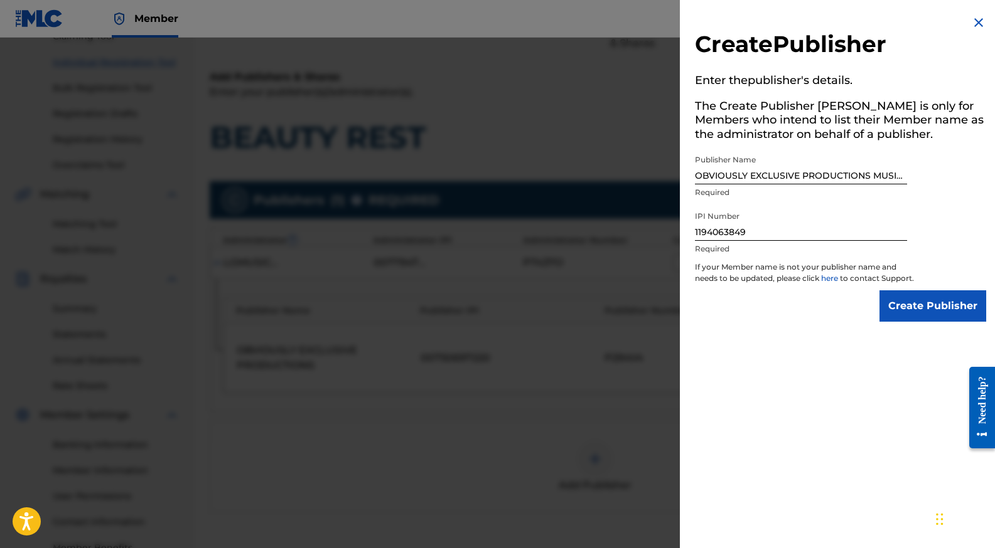
click at [924, 320] on input "Create Publisher" at bounding box center [932, 306] width 107 height 31
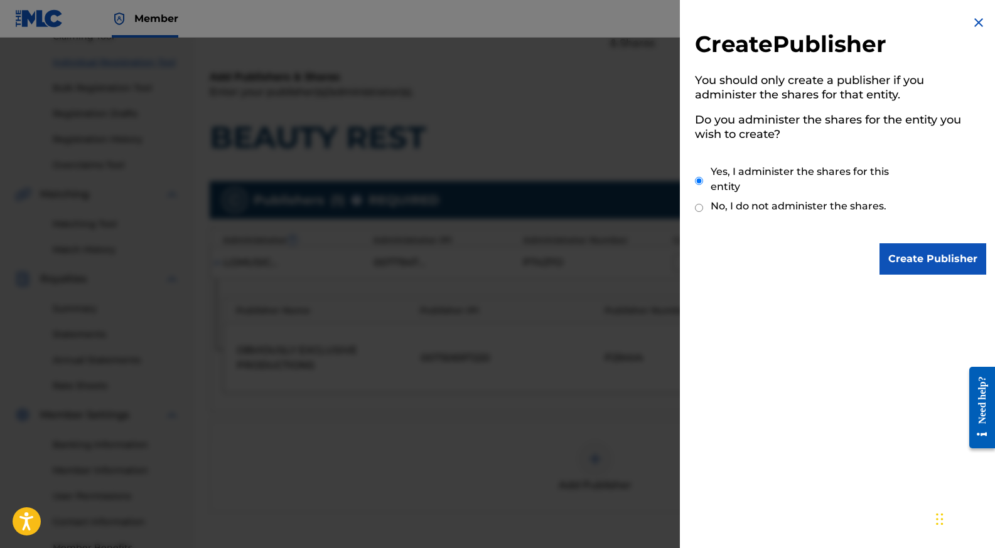
click at [909, 257] on input "Create Publisher" at bounding box center [932, 258] width 107 height 31
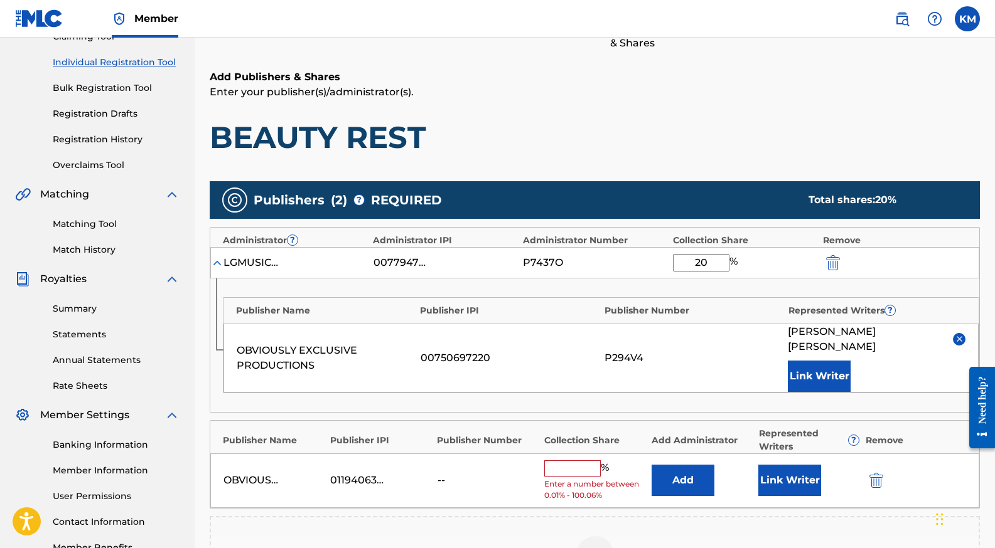
click at [575, 461] on input "text" at bounding box center [572, 469] width 56 height 16
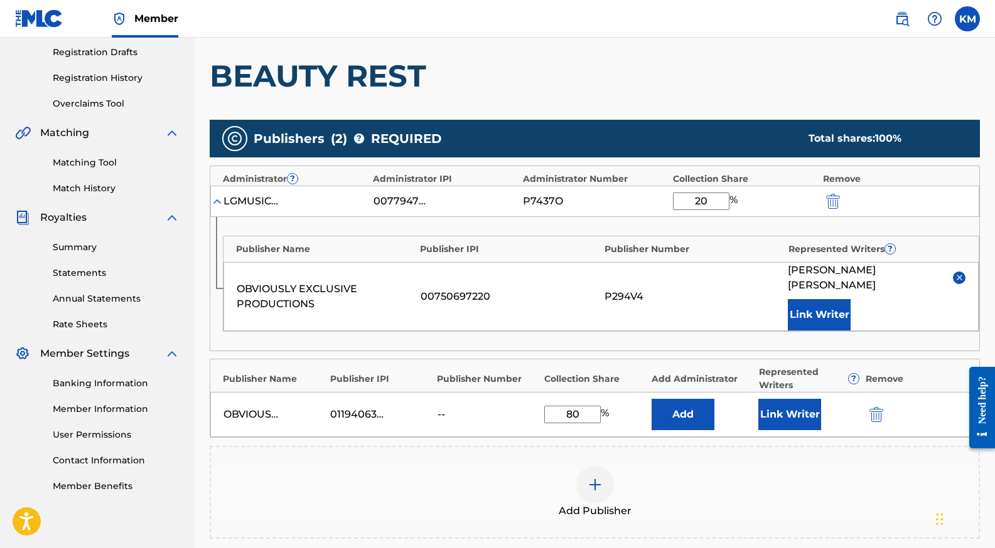
scroll to position [211, 0]
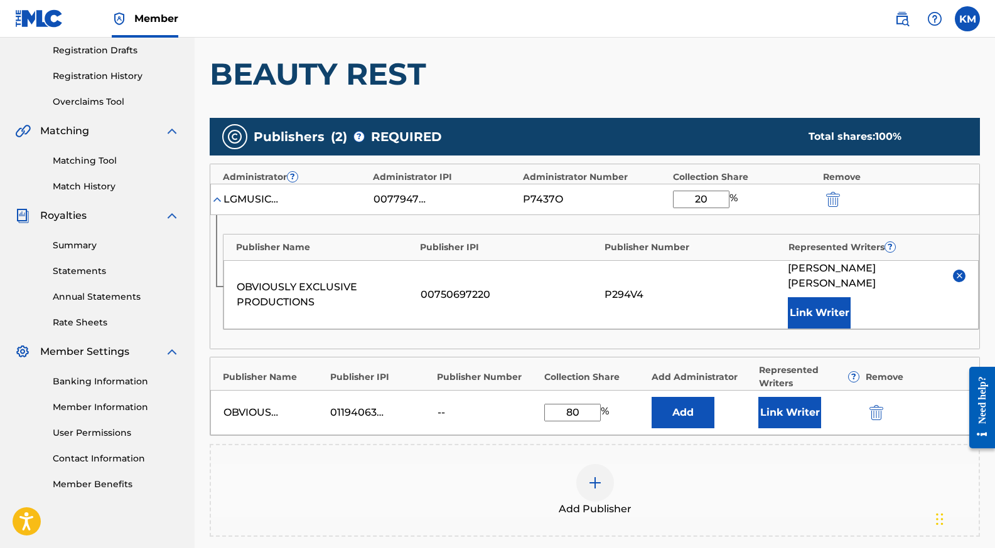
type input "80"
click at [690, 397] on button "Add" at bounding box center [682, 412] width 63 height 31
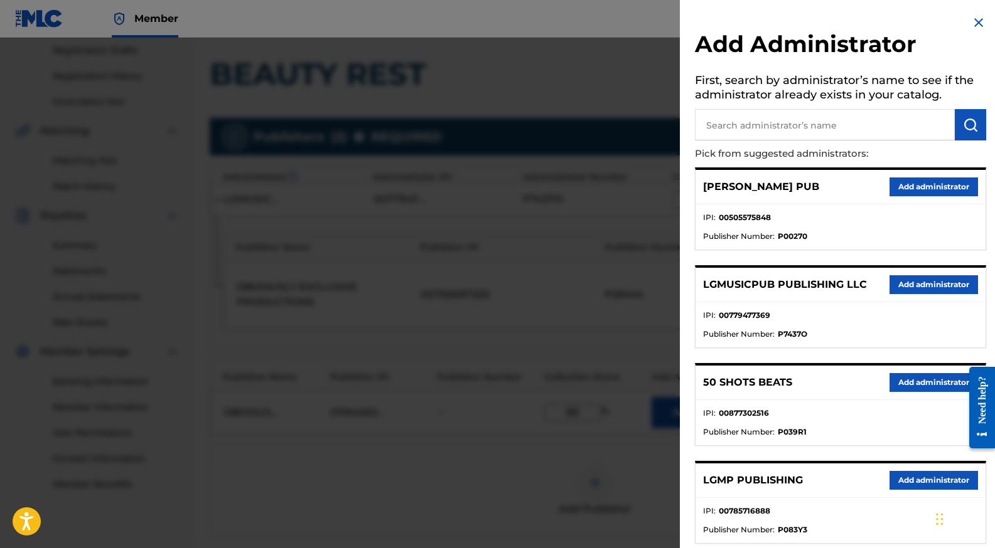
click at [917, 284] on button "Add administrator" at bounding box center [933, 284] width 88 height 19
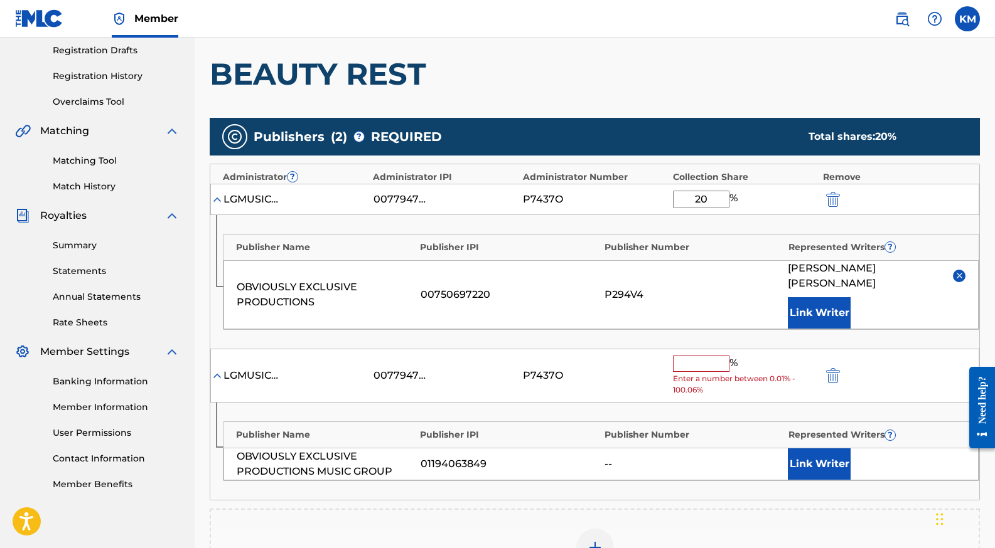
click at [712, 356] on input "text" at bounding box center [701, 364] width 56 height 16
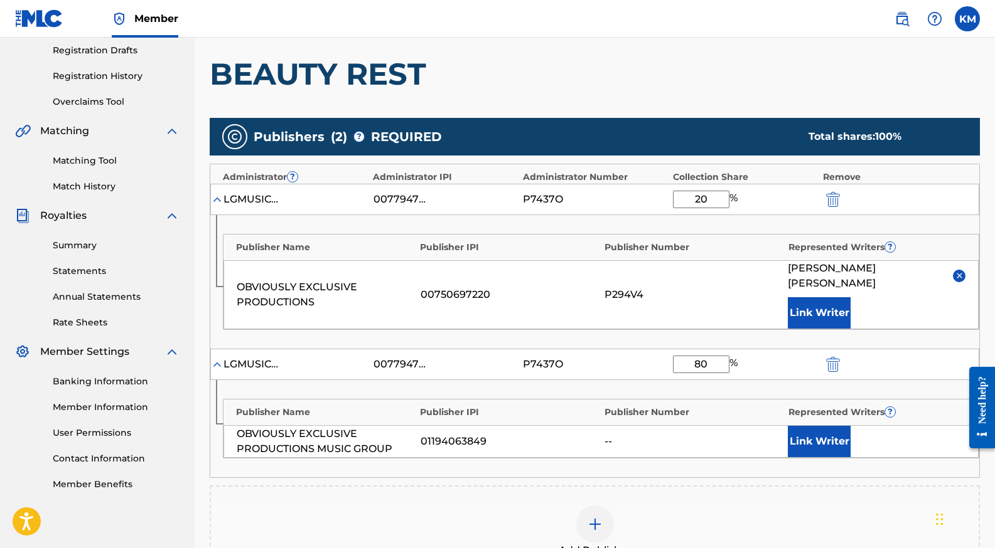
type input "80"
click at [810, 427] on button "Link Writer" at bounding box center [819, 441] width 63 height 31
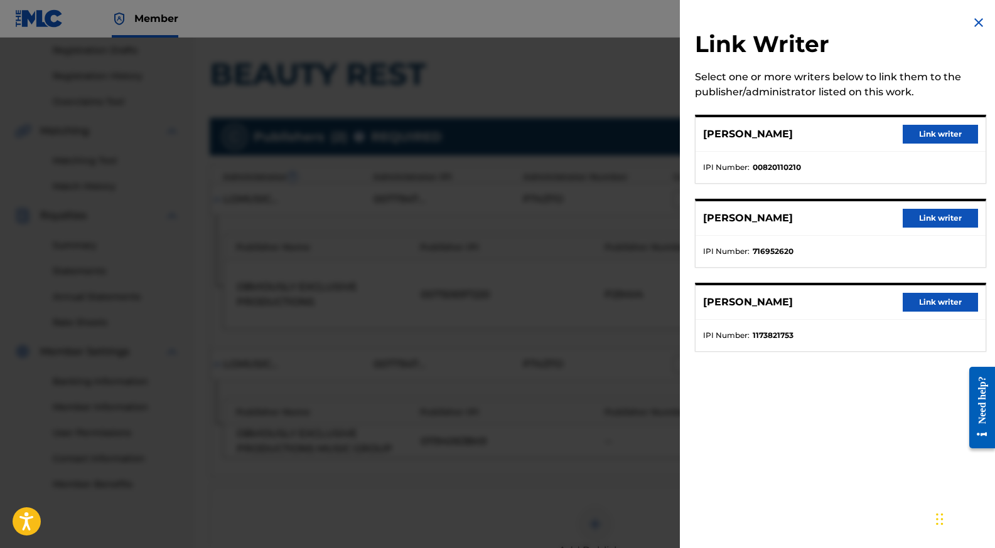
click at [939, 222] on button "Link writer" at bounding box center [939, 218] width 75 height 19
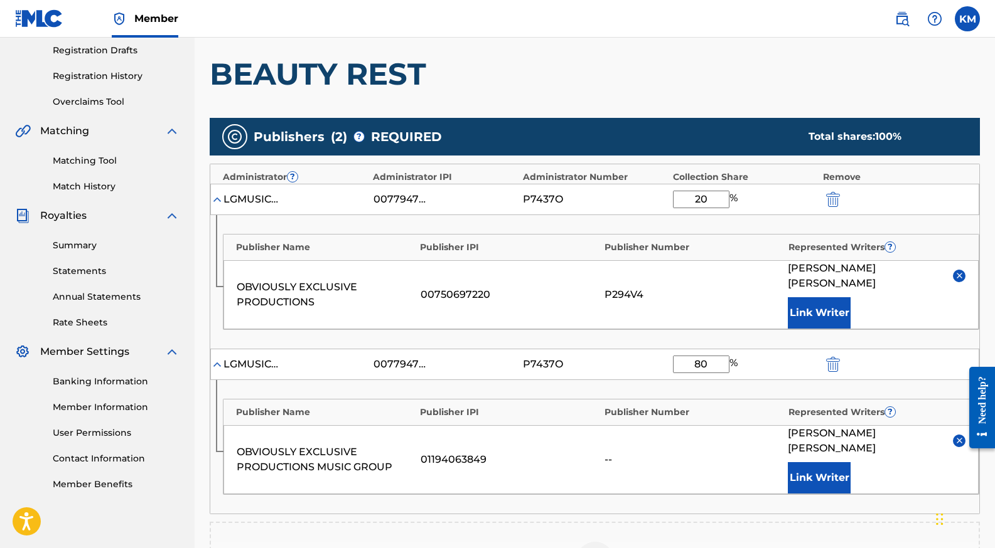
click at [818, 463] on button "Link Writer" at bounding box center [819, 478] width 63 height 31
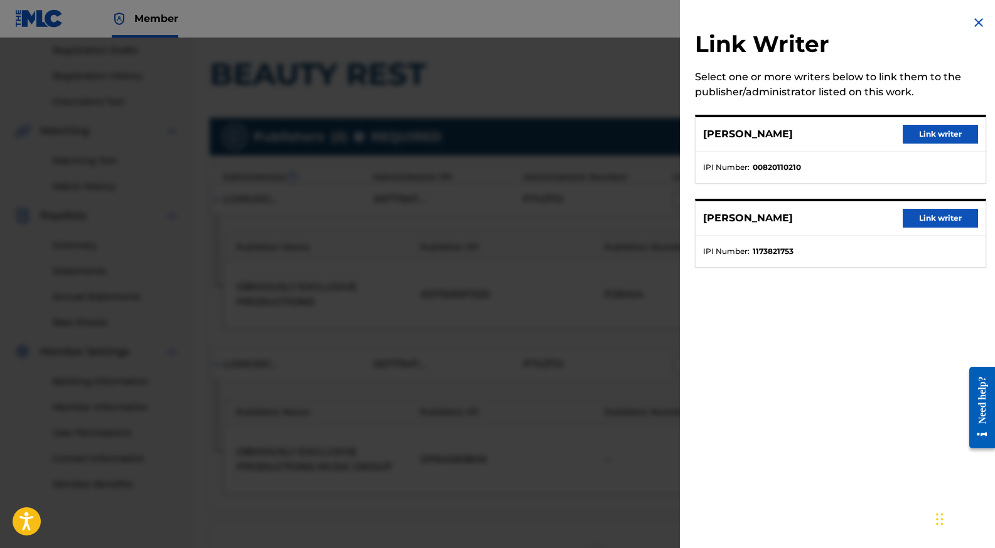
click at [920, 215] on button "Link writer" at bounding box center [939, 218] width 75 height 19
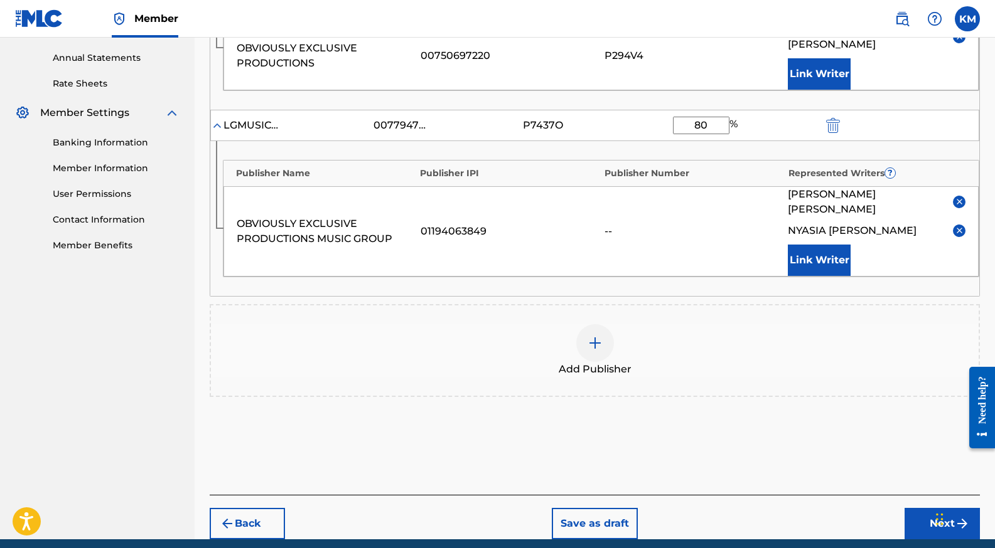
scroll to position [449, 0]
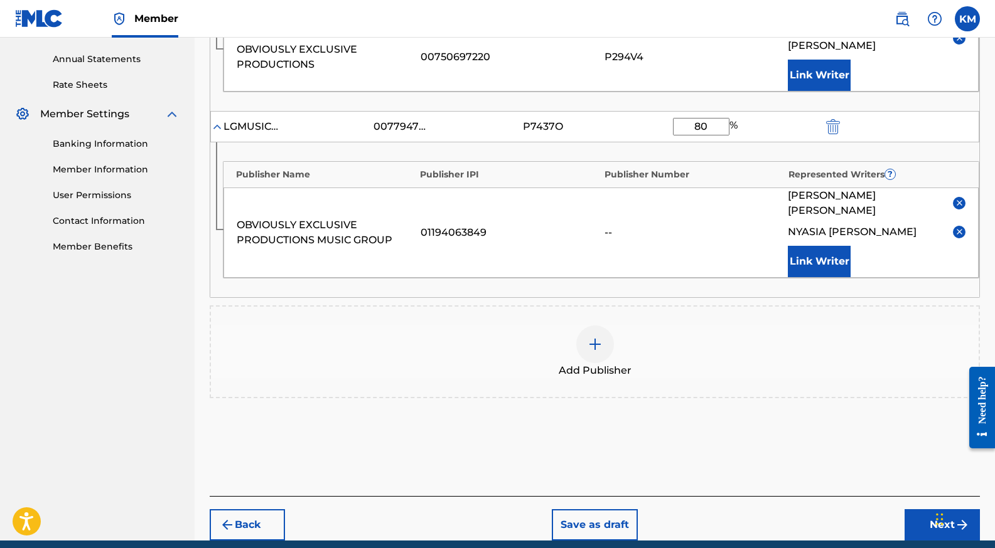
click at [925, 510] on button "Next" at bounding box center [941, 525] width 75 height 31
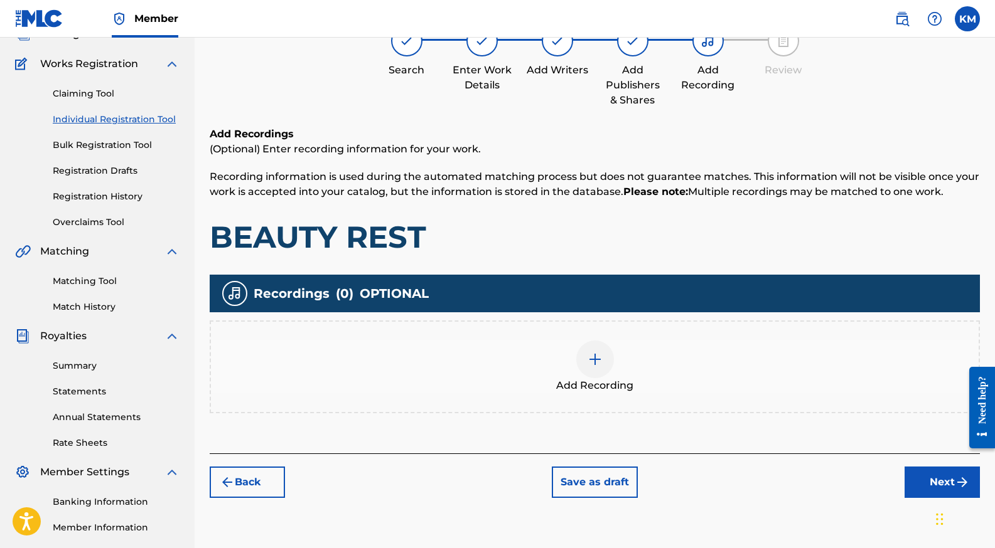
scroll to position [94, 0]
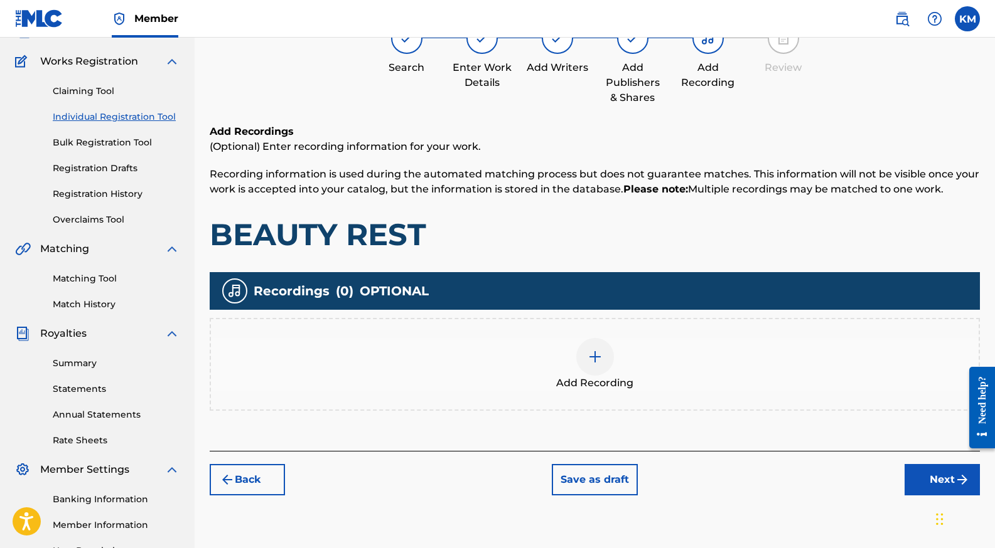
click at [589, 358] on img at bounding box center [594, 357] width 15 height 15
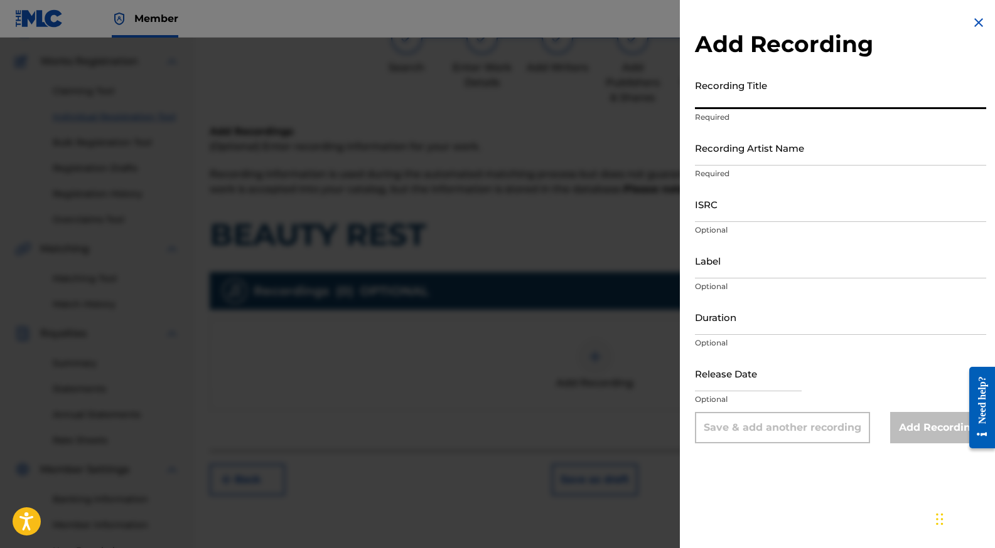
click at [778, 90] on input "Recording Title" at bounding box center [840, 91] width 291 height 36
type input "BEAUTY REST"
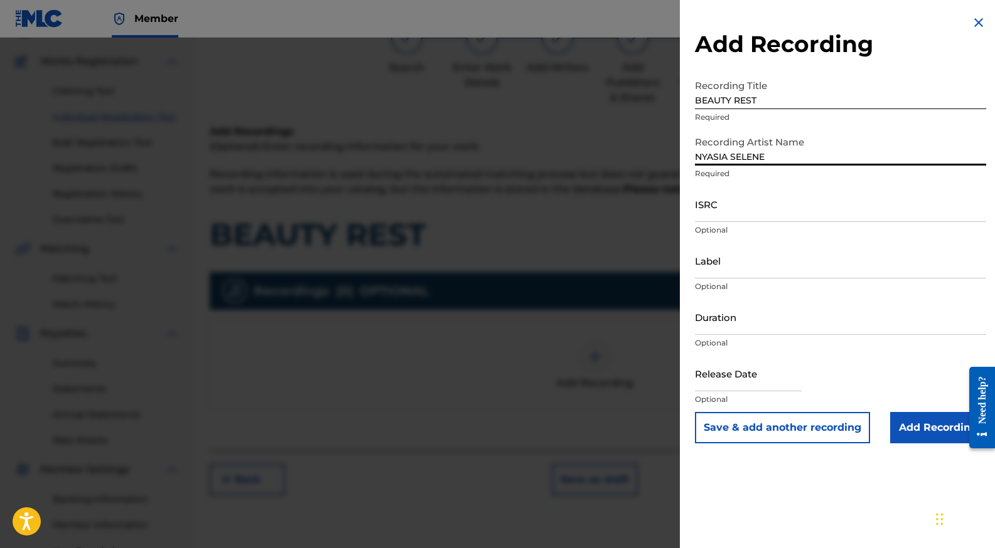
type input "NYASIA SELENE"
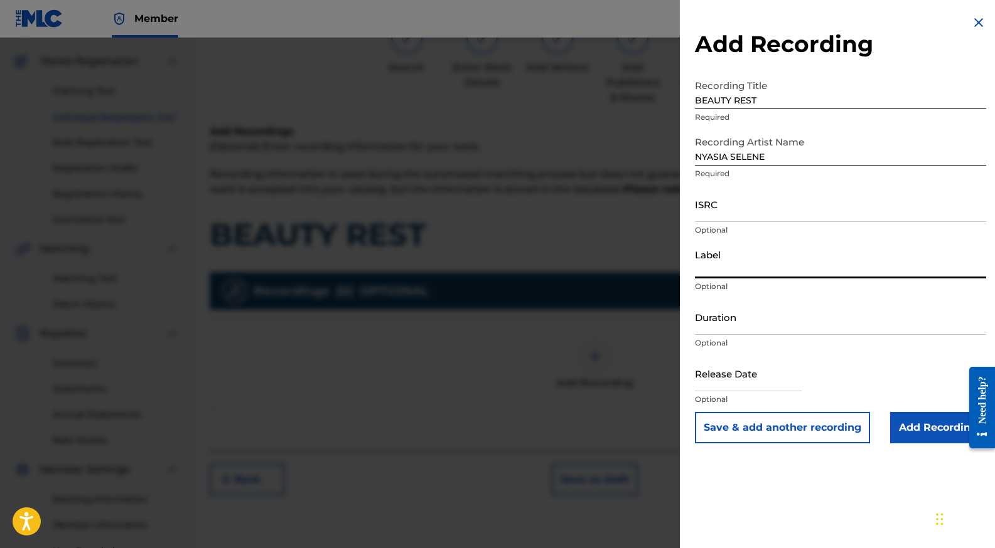
click at [732, 269] on input "Label" at bounding box center [840, 261] width 291 height 36
type input "LGMUSICPUB PUBLISHING AGENCY INT'L LLC"
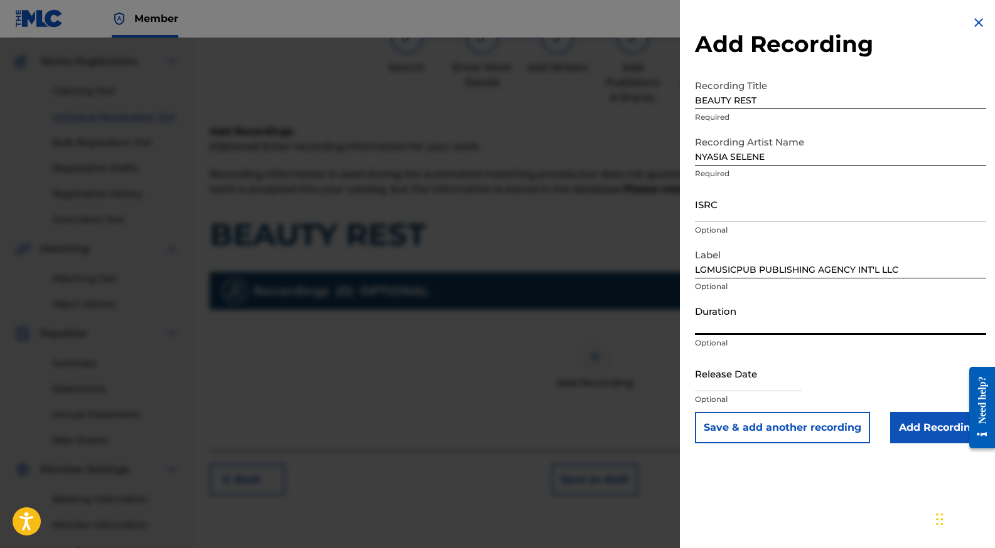
click at [747, 323] on input "Duration" at bounding box center [840, 317] width 291 height 36
type input "03:52"
click at [927, 434] on input "Add Recording" at bounding box center [938, 427] width 96 height 31
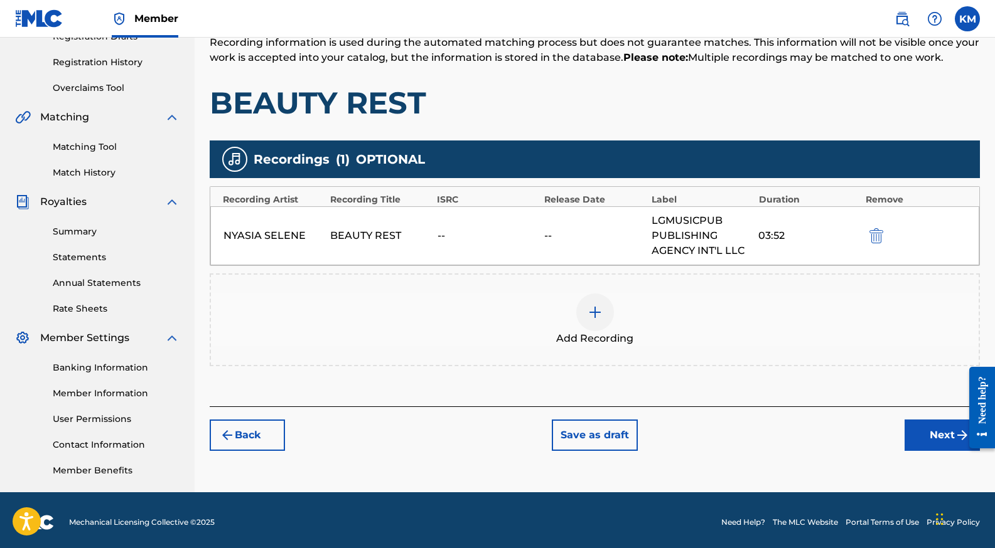
scroll to position [226, 0]
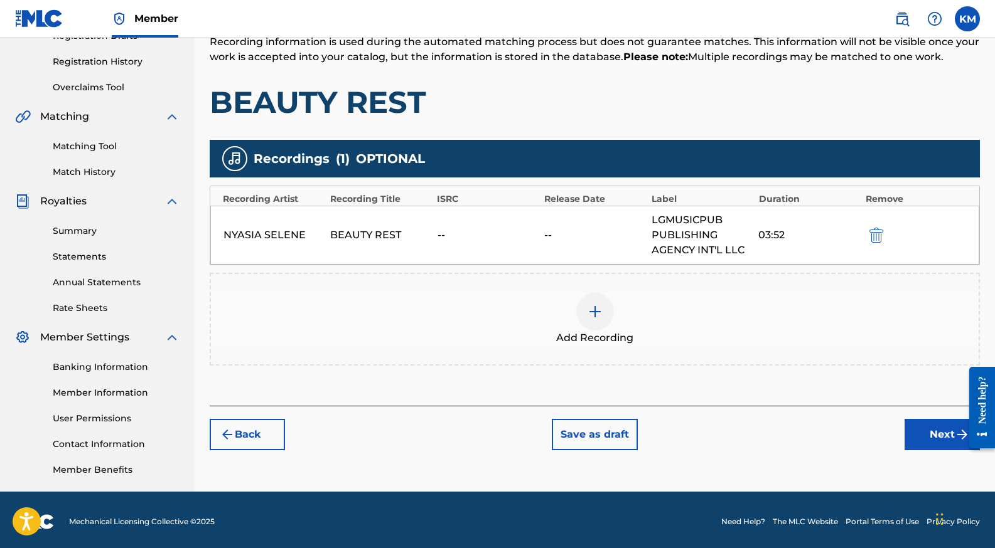
click at [934, 433] on button "Next" at bounding box center [941, 434] width 75 height 31
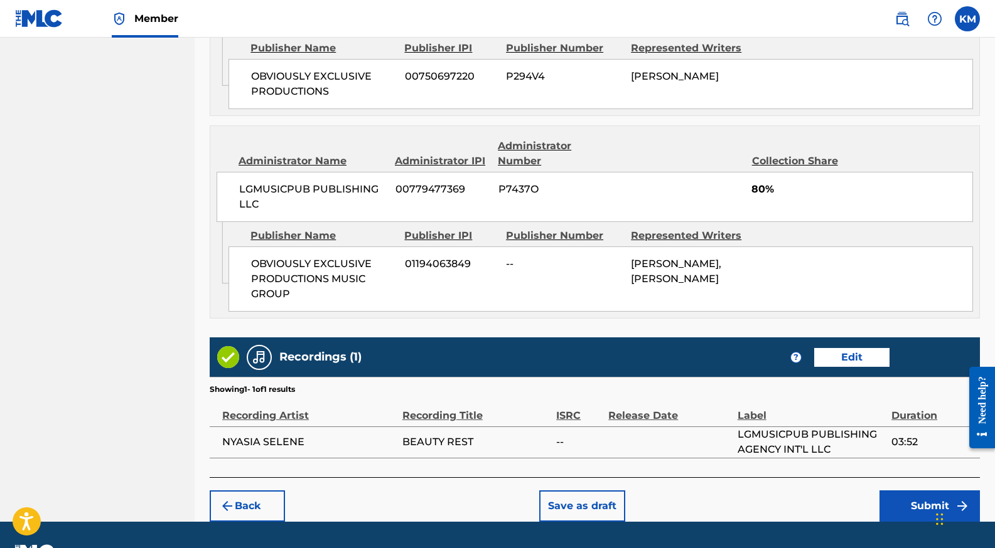
scroll to position [838, 0]
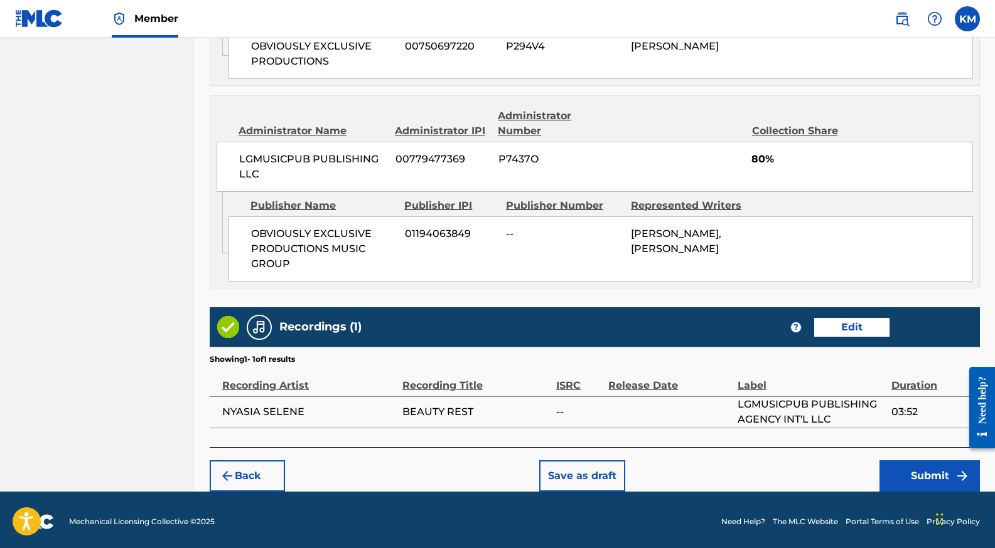
click at [901, 472] on button "Submit" at bounding box center [929, 476] width 100 height 31
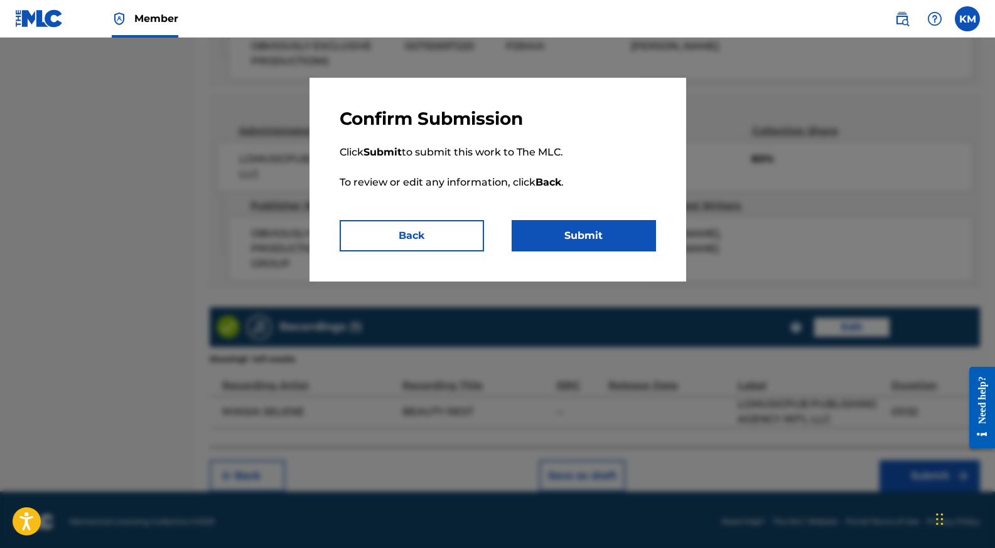
click at [604, 225] on button "Submit" at bounding box center [583, 235] width 144 height 31
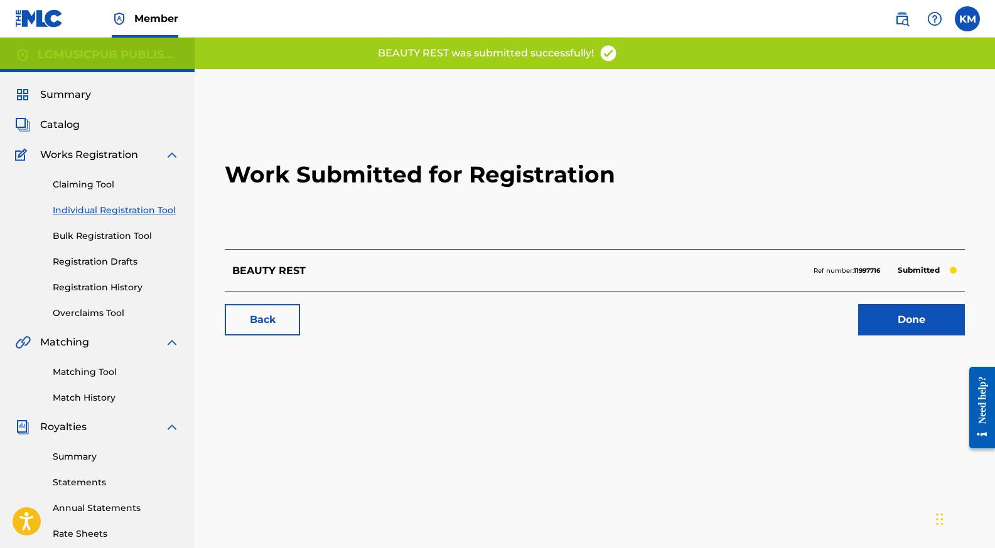
click at [919, 314] on link "Done" at bounding box center [911, 319] width 107 height 31
